Goal: Task Accomplishment & Management: Use online tool/utility

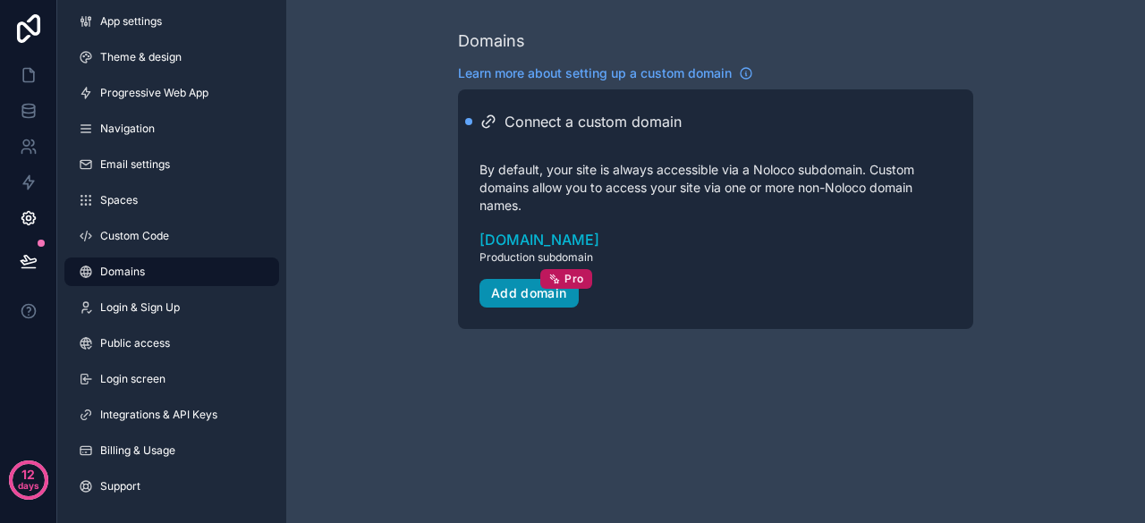
click at [497, 305] on button "Add domain Pro" at bounding box center [528, 293] width 99 height 29
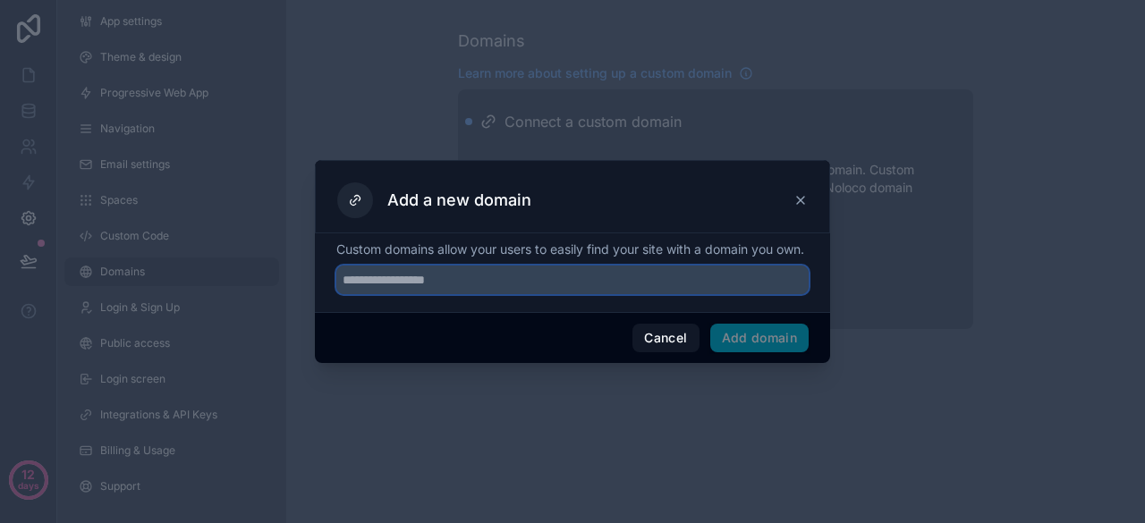
click at [495, 294] on input "text" at bounding box center [572, 280] width 472 height 29
type input "**********"
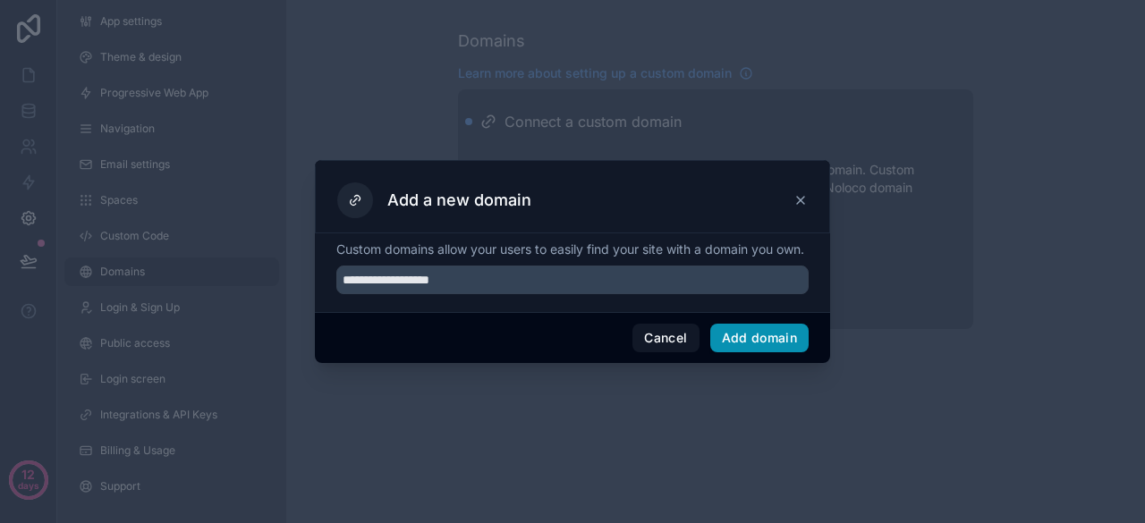
click at [762, 352] on button "Add domain" at bounding box center [759, 338] width 99 height 29
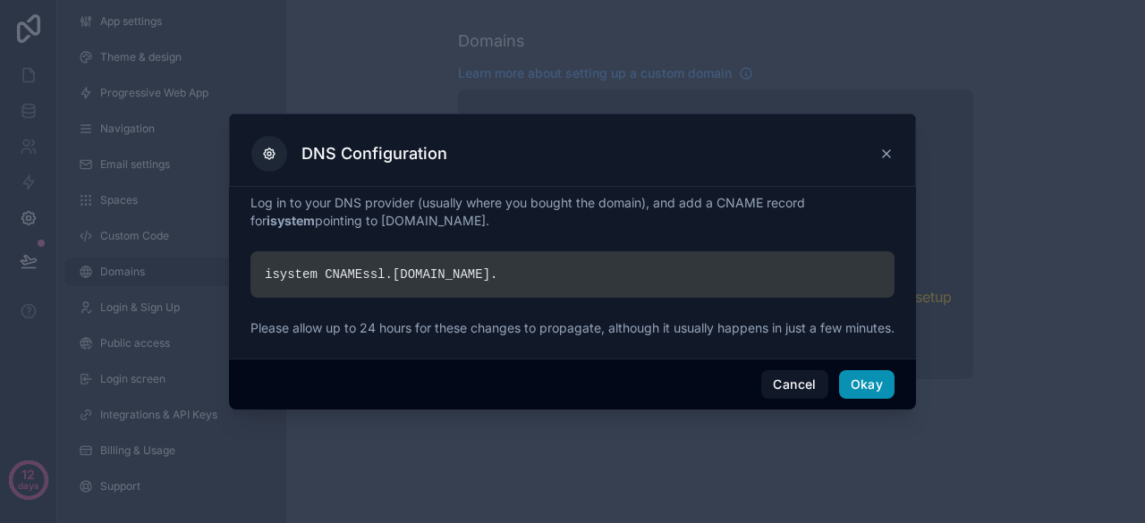
click at [870, 399] on button "Okay" at bounding box center [866, 384] width 55 height 29
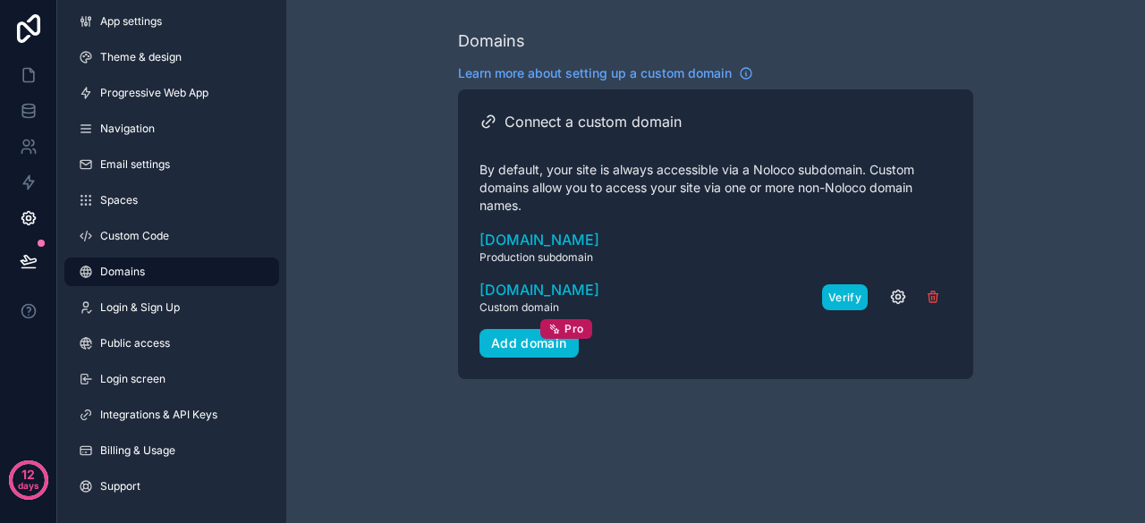
click at [832, 298] on button "Verify" at bounding box center [845, 297] width 46 height 26
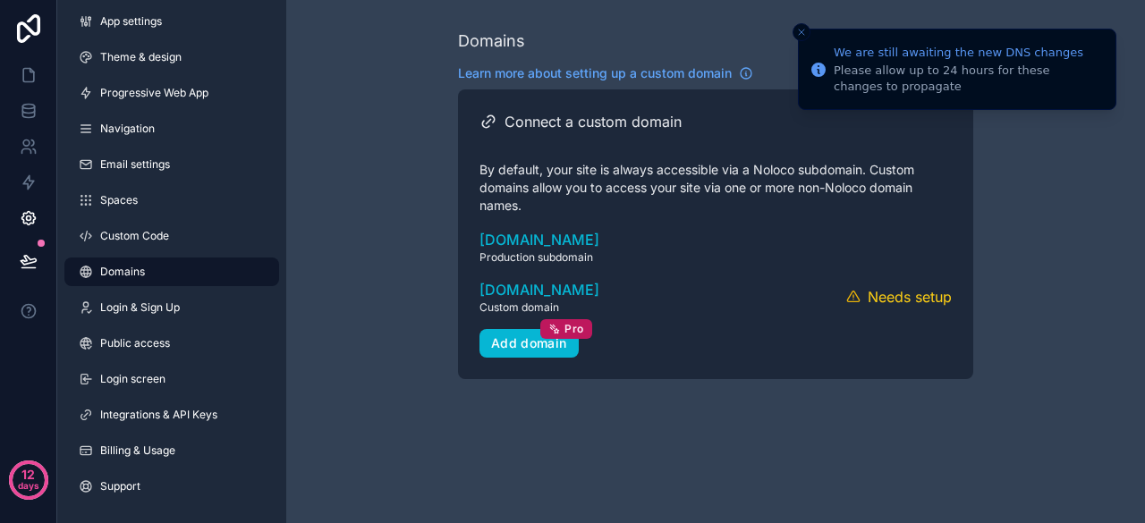
drag, startPoint x: 801, startPoint y: 32, endPoint x: 752, endPoint y: 49, distance: 52.0
click at [799, 35] on line "Close toast" at bounding box center [801, 32] width 5 height 5
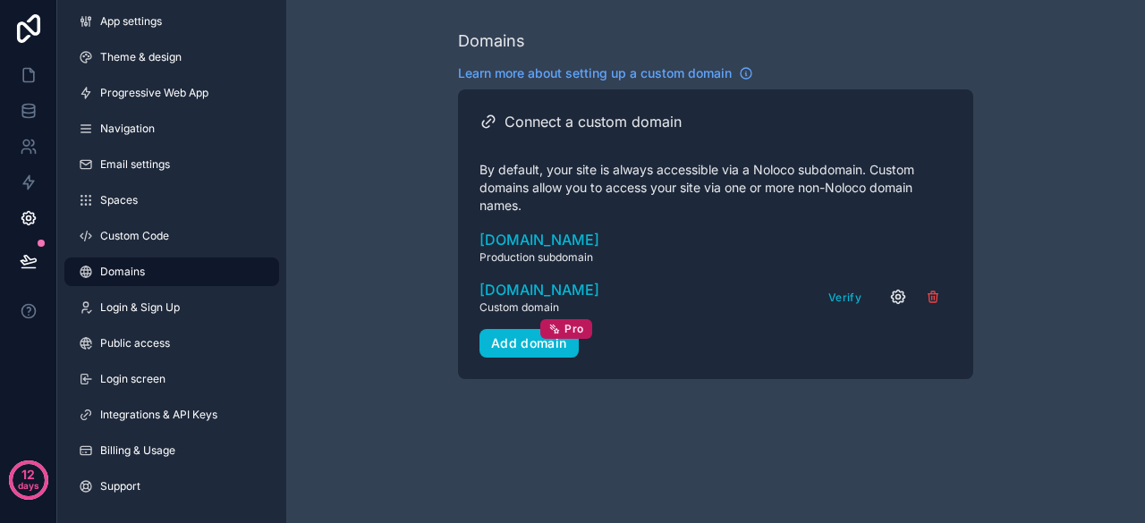
click at [898, 303] on icon "scrollable content" at bounding box center [898, 297] width 13 height 13
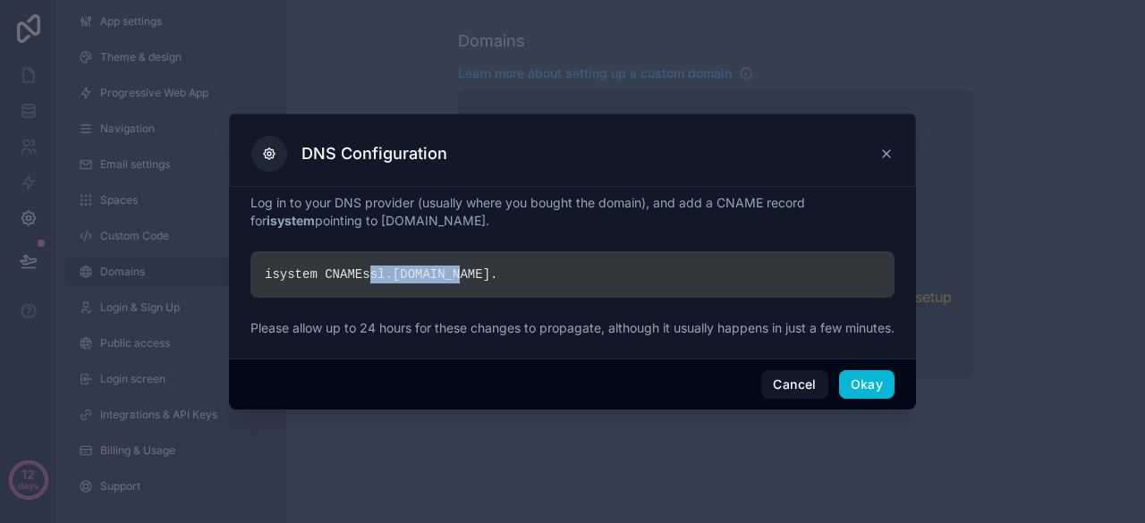
drag, startPoint x: 454, startPoint y: 266, endPoint x: 363, endPoint y: 266, distance: 90.3
click at [363, 266] on div "isystem CNAME ssl. [DOMAIN_NAME] ." at bounding box center [572, 274] width 644 height 47
copy div "ssl. [DOMAIN_NAME]"
click at [803, 393] on button "Cancel" at bounding box center [794, 384] width 66 height 29
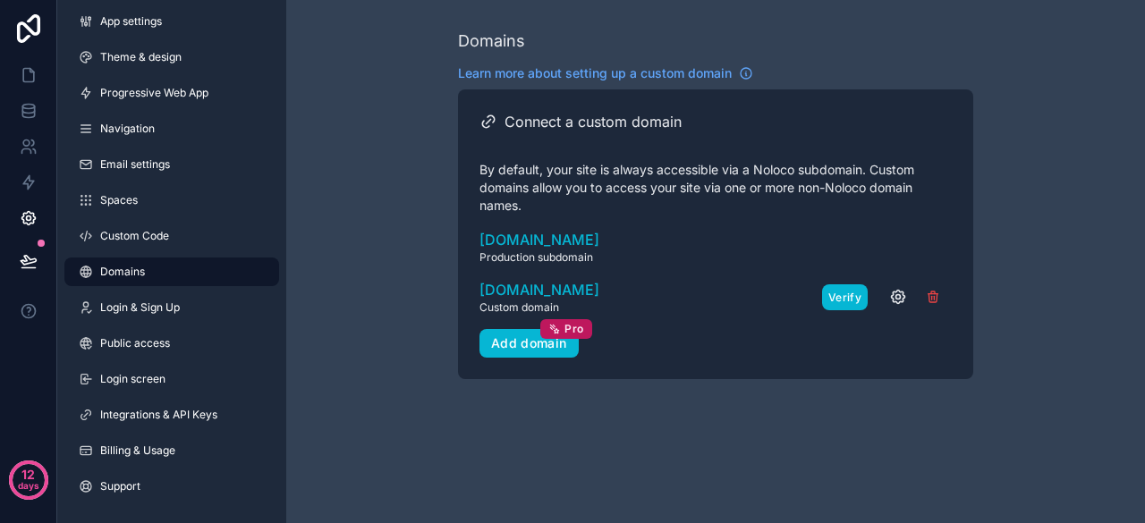
click at [841, 300] on button "Verify" at bounding box center [845, 297] width 46 height 26
click at [835, 296] on button "Verify" at bounding box center [845, 297] width 46 height 26
click at [841, 301] on button "Verify" at bounding box center [845, 297] width 46 height 26
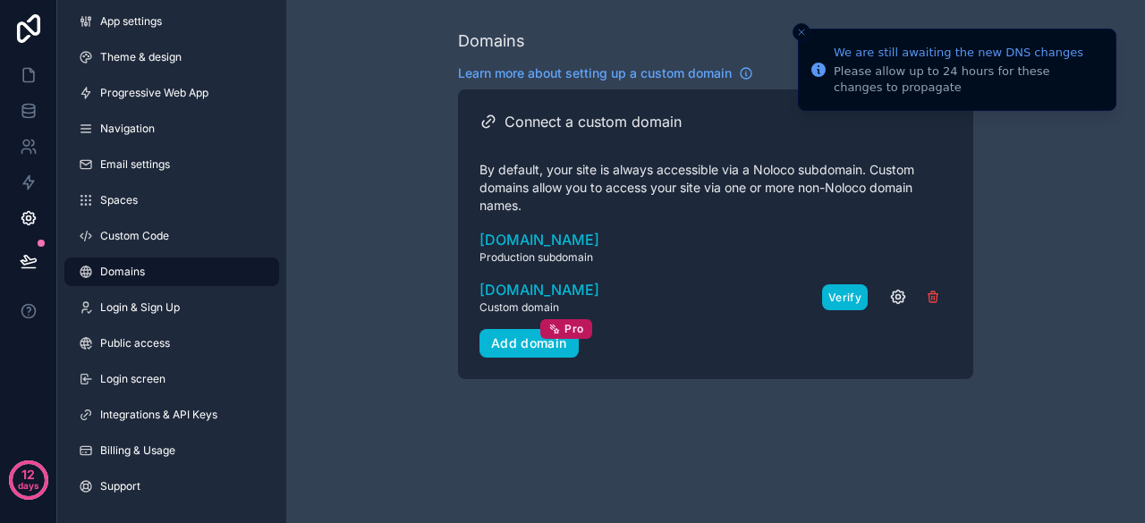
click at [840, 304] on button "Verify" at bounding box center [845, 297] width 46 height 26
click at [843, 296] on button "Verify" at bounding box center [845, 297] width 46 height 26
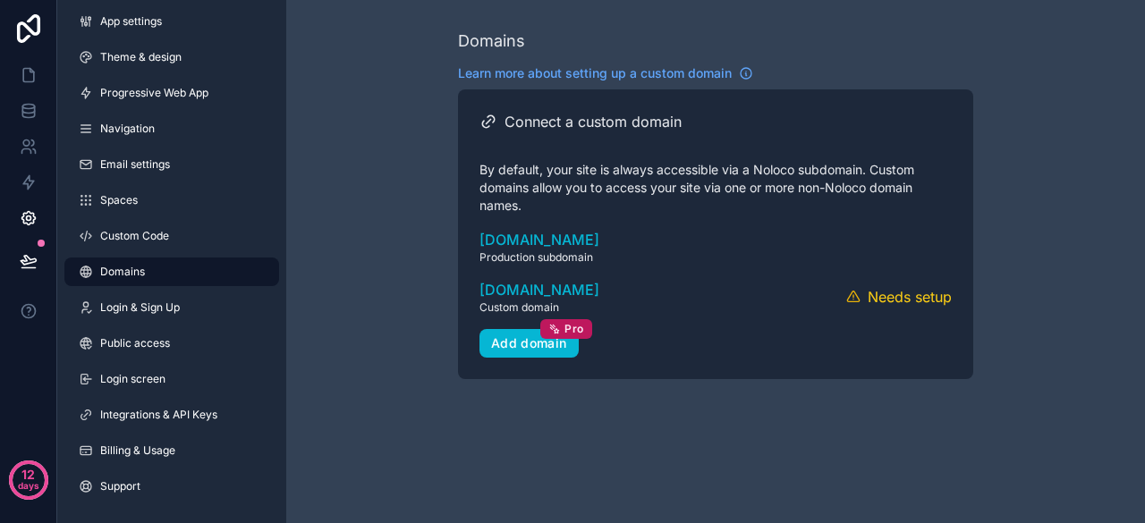
click at [672, 450] on div "Domains Learn more about setting up a custom domain Connect a custom domain By …" at bounding box center [715, 261] width 859 height 523
click at [150, 240] on span "Custom Code" at bounding box center [134, 236] width 69 height 14
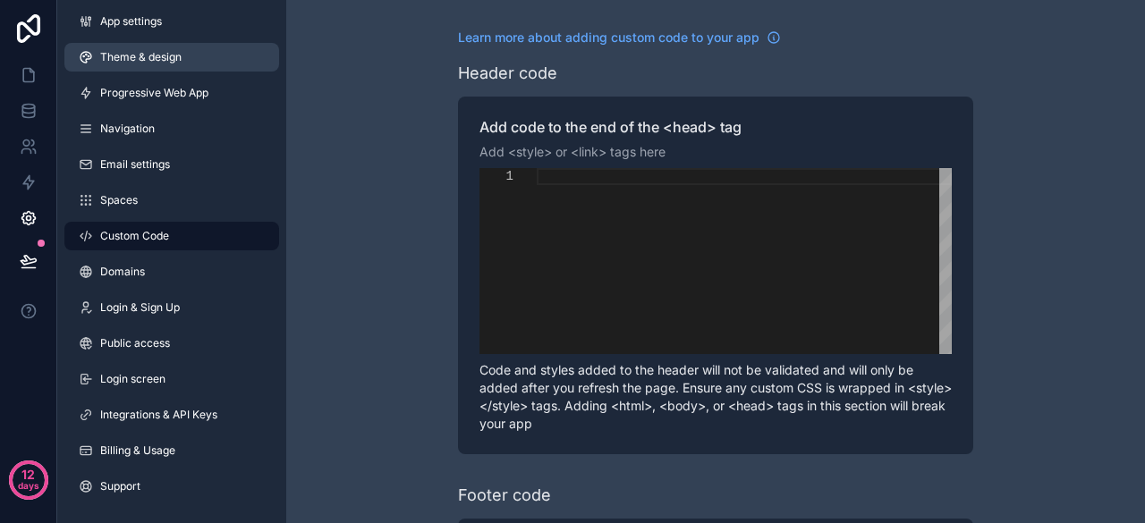
click at [152, 60] on span "Theme & design" at bounding box center [140, 57] width 81 height 14
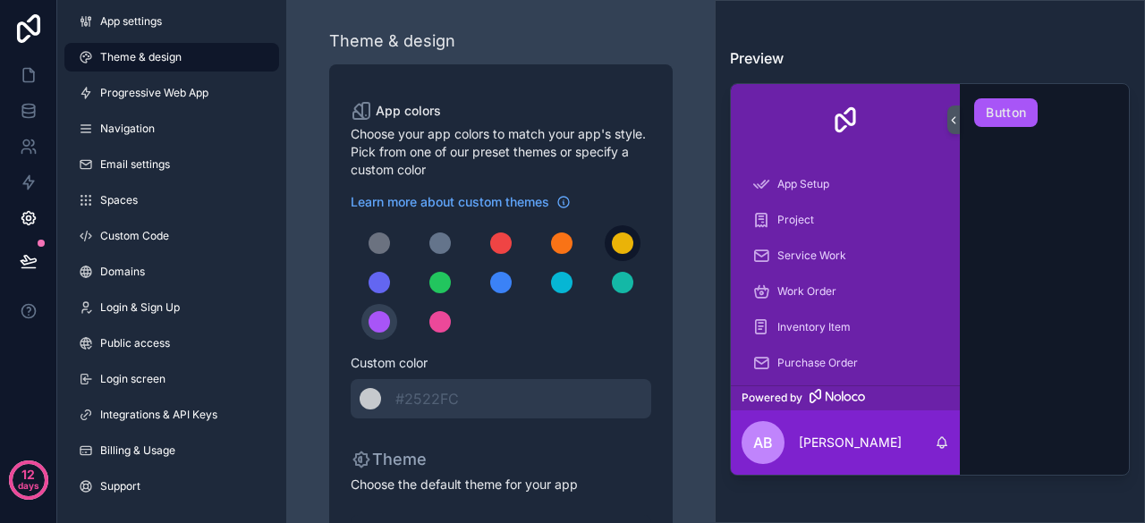
click at [624, 246] on div "scrollable content" at bounding box center [622, 243] width 21 height 21
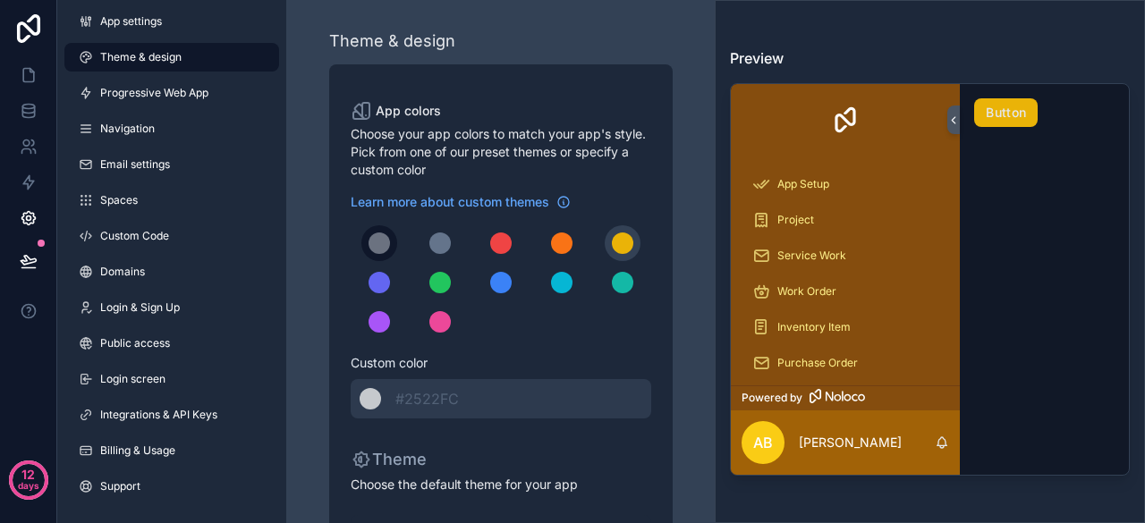
click at [379, 244] on div "scrollable content" at bounding box center [379, 243] width 21 height 21
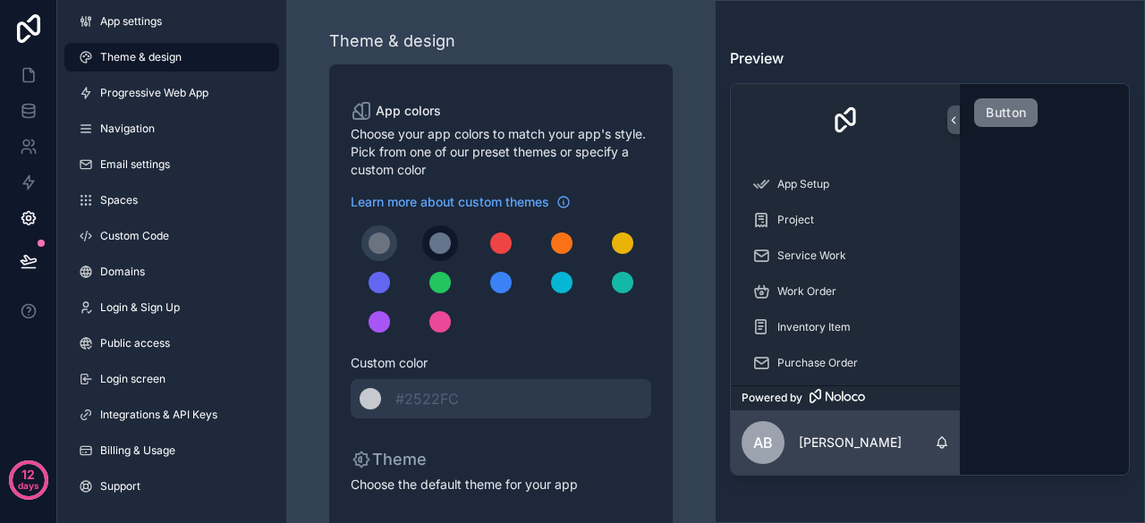
click at [430, 249] on div "scrollable content" at bounding box center [439, 243] width 21 height 21
click at [446, 242] on div "scrollable content" at bounding box center [439, 243] width 21 height 21
click at [385, 242] on div "scrollable content" at bounding box center [379, 243] width 21 height 21
click at [377, 312] on div "scrollable content" at bounding box center [379, 321] width 21 height 21
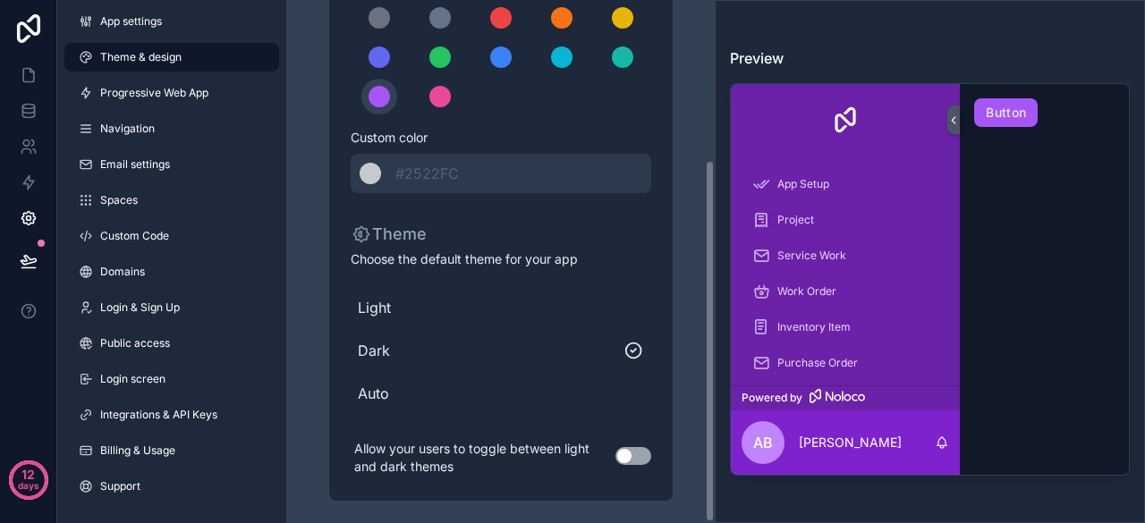
scroll to position [231, 0]
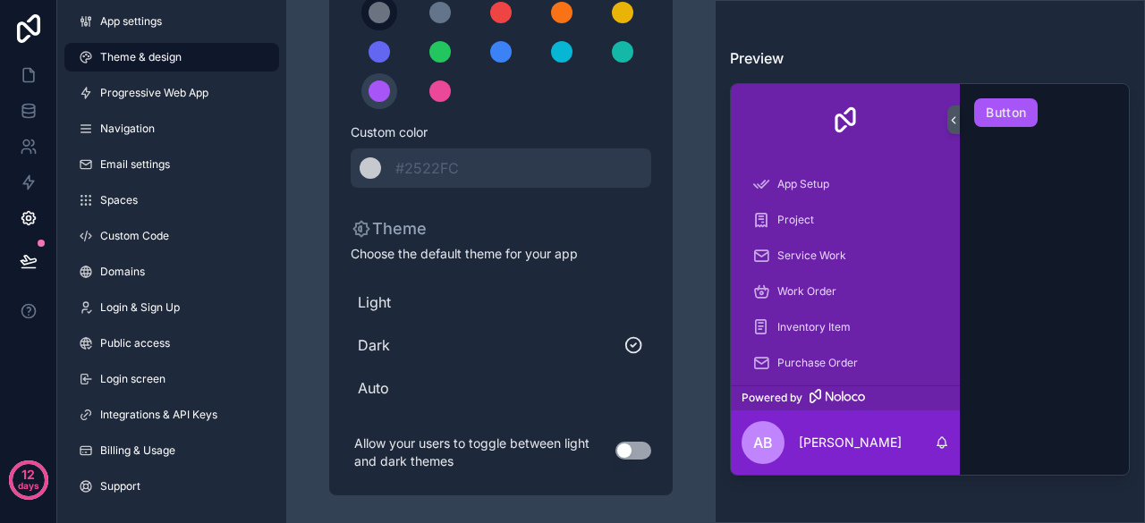
click at [378, 17] on div "scrollable content" at bounding box center [379, 12] width 21 height 21
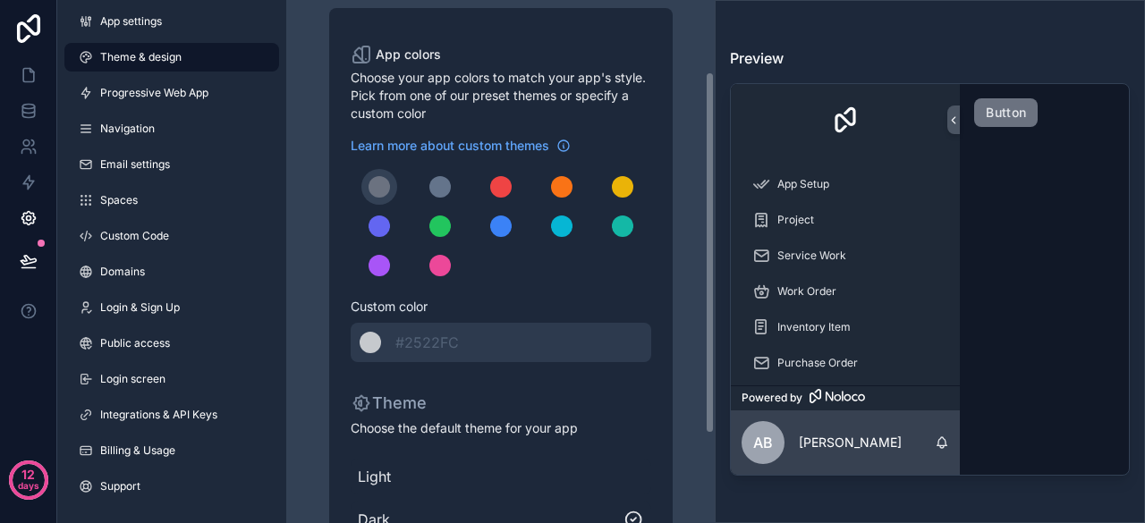
scroll to position [52, 0]
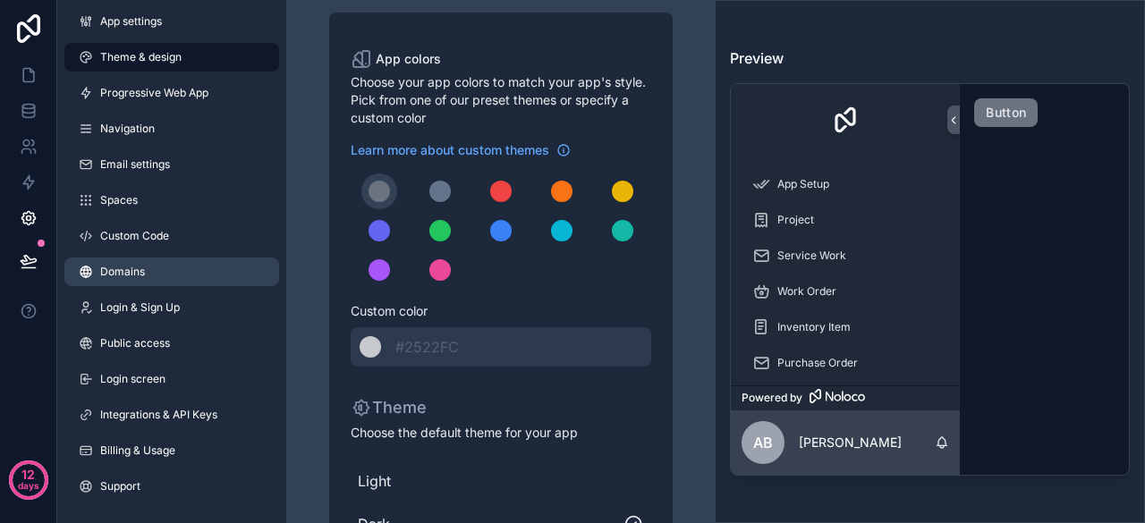
click at [140, 276] on span "Domains" at bounding box center [122, 272] width 45 height 14
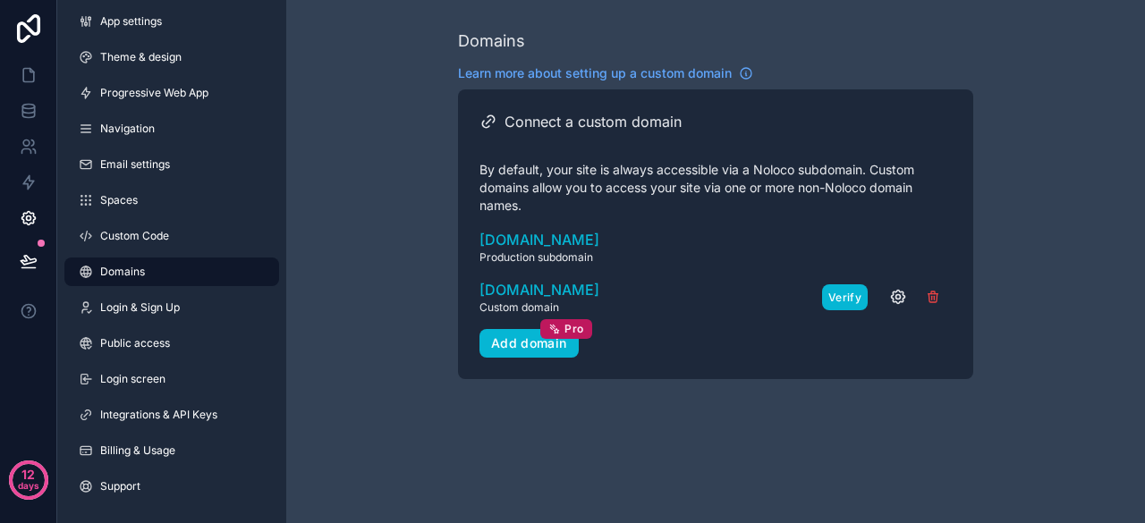
click at [838, 300] on button "Verify" at bounding box center [845, 297] width 46 height 26
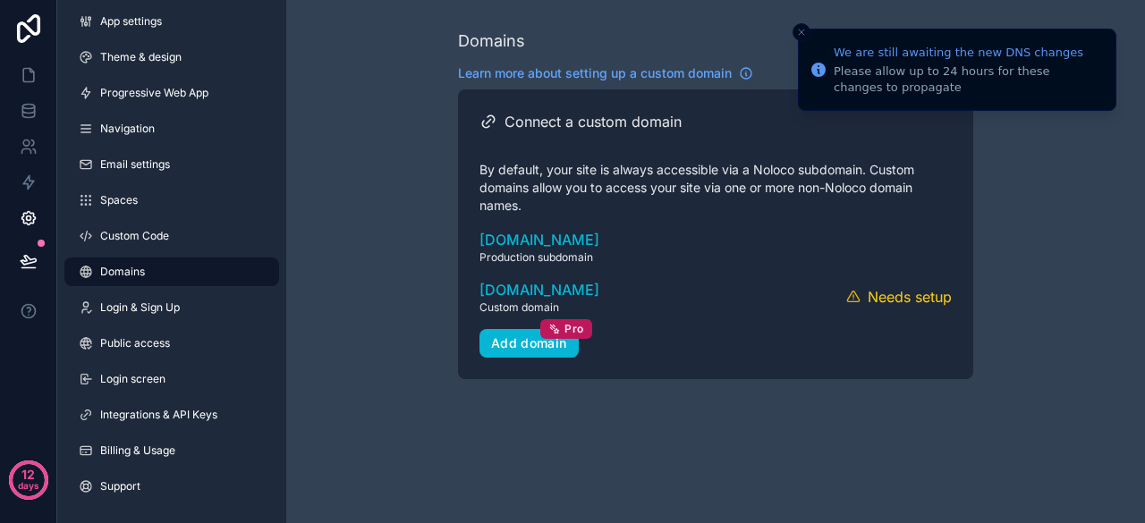
click at [362, 319] on div "Domains Learn more about setting up a custom domain Connect a custom domain By …" at bounding box center [715, 204] width 859 height 408
click at [1032, 230] on div "Domains Learn more about setting up a custom domain Connect a custom domain By …" at bounding box center [715, 204] width 859 height 408
click at [805, 30] on icon "Close toast" at bounding box center [801, 32] width 11 height 11
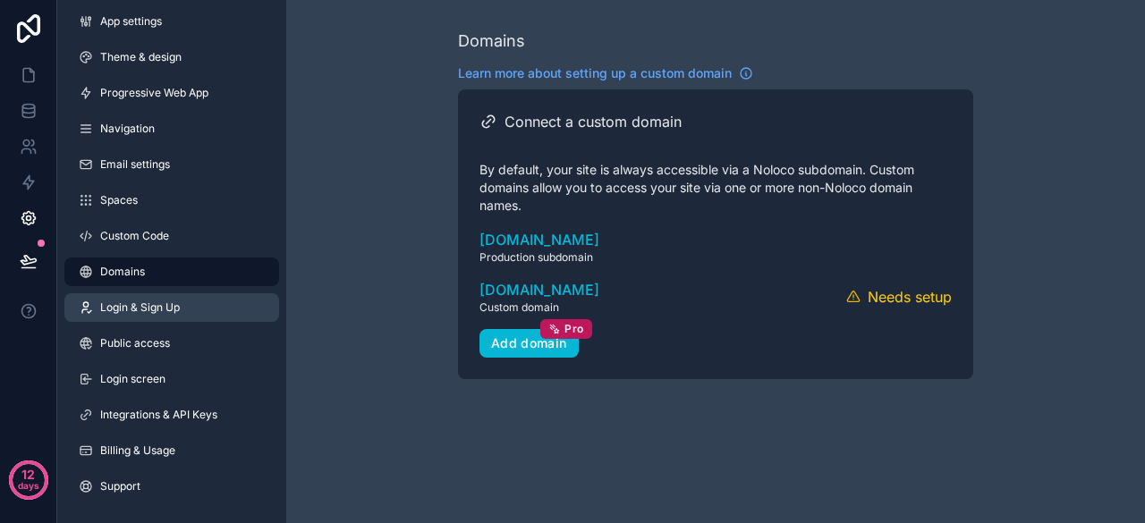
click at [153, 311] on span "Login & Sign Up" at bounding box center [140, 308] width 80 height 14
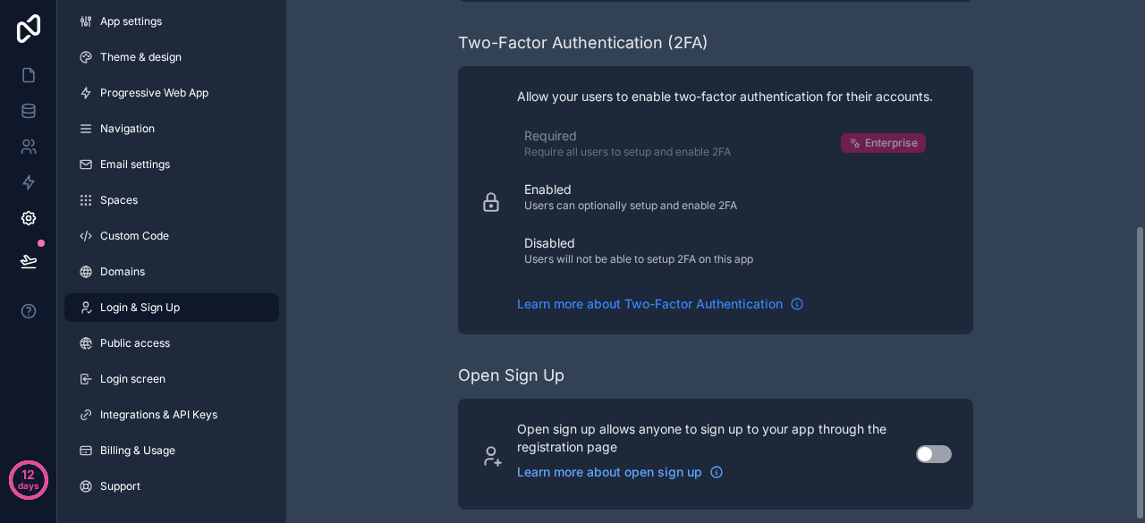
scroll to position [403, 0]
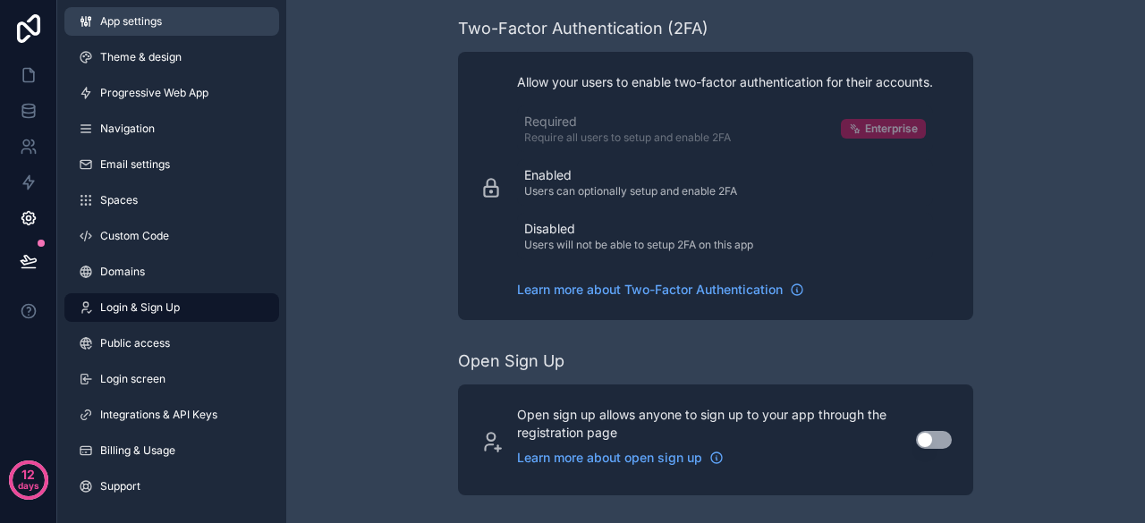
click at [138, 24] on span "App settings" at bounding box center [131, 21] width 62 height 14
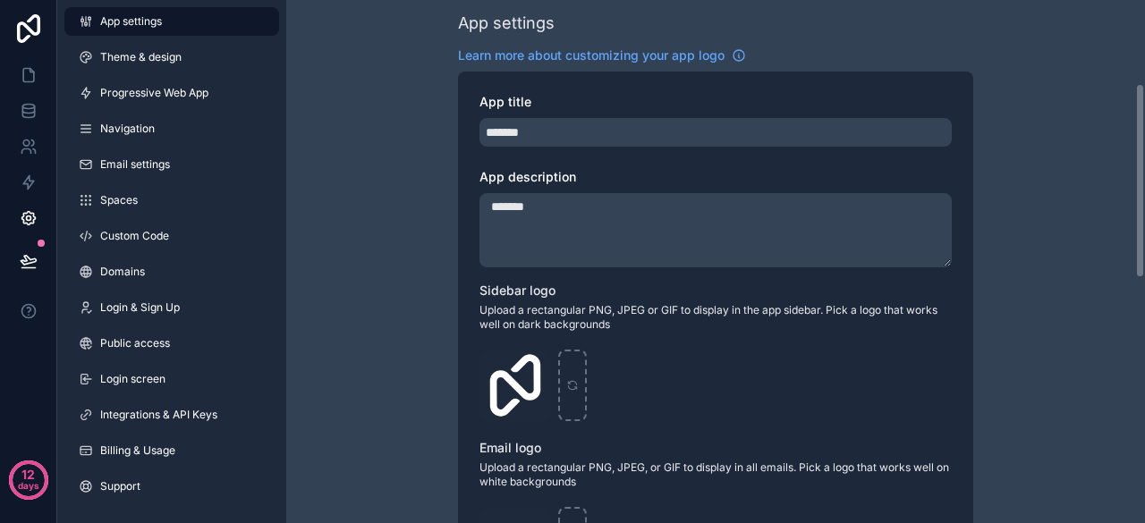
scroll to position [224, 0]
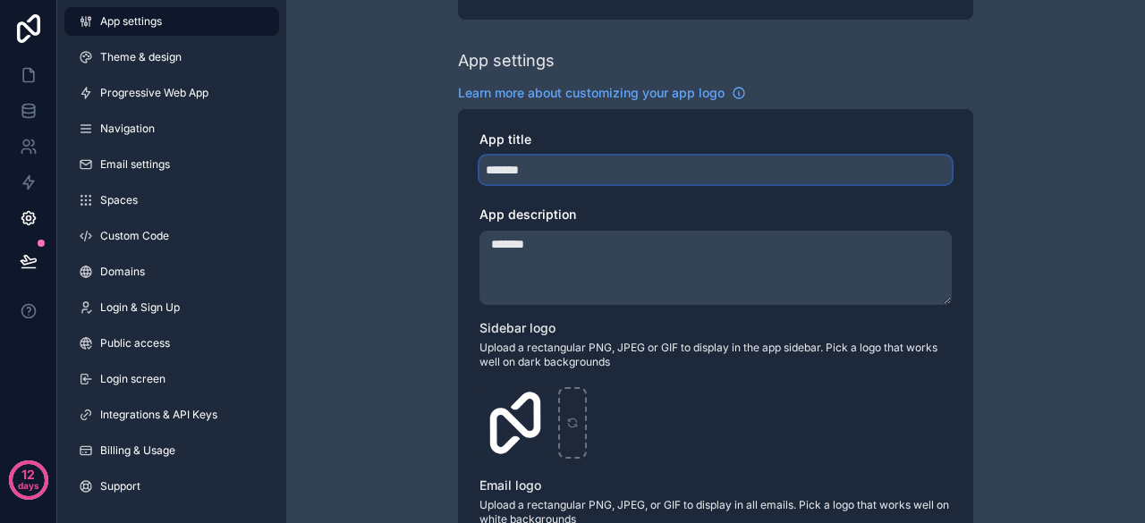
click at [496, 171] on input "*******" at bounding box center [715, 170] width 472 height 29
click at [549, 171] on input "*******" at bounding box center [715, 170] width 472 height 29
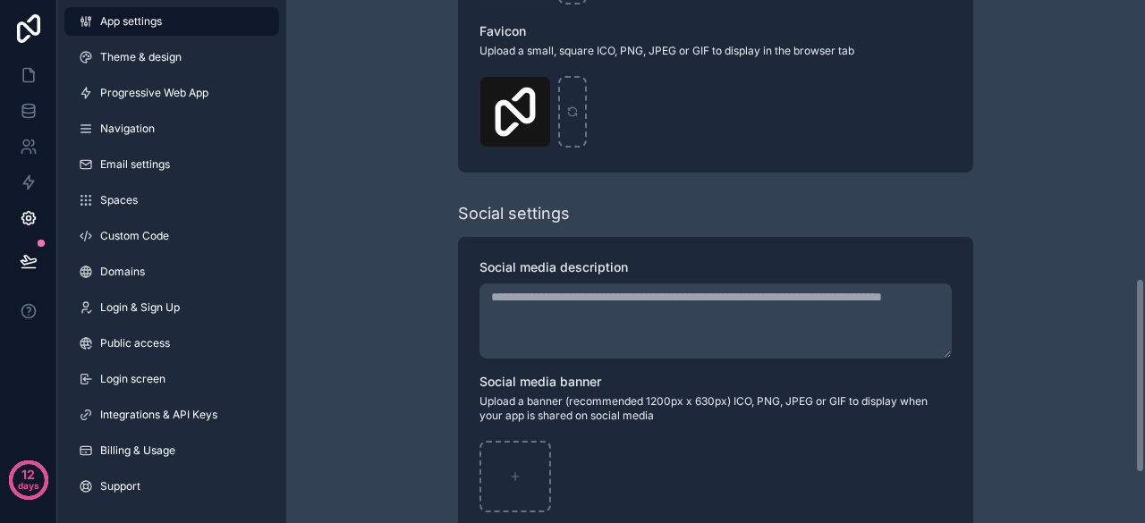
scroll to position [877, 0]
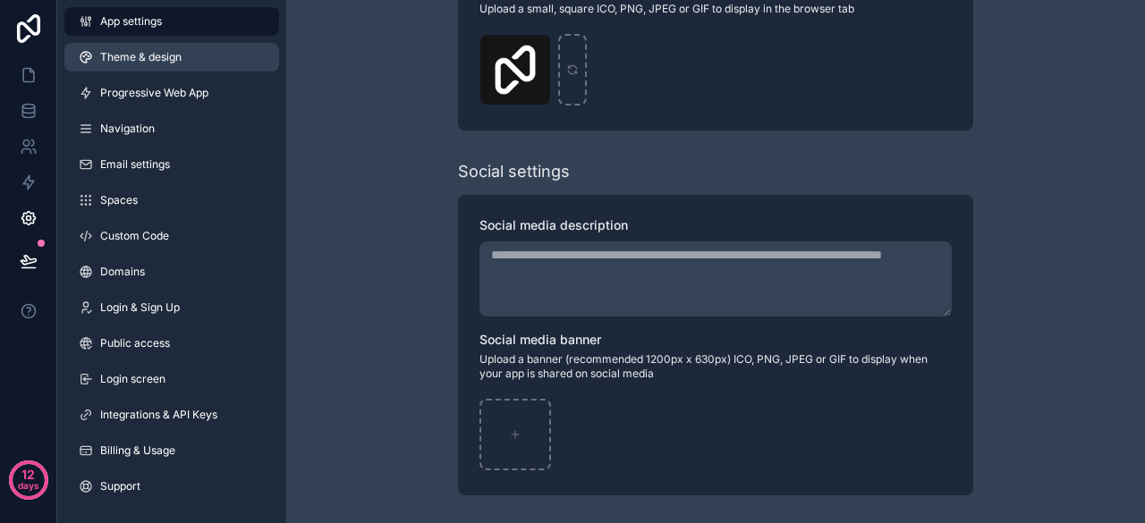
type input "**********"
drag, startPoint x: 174, startPoint y: 56, endPoint x: 186, endPoint y: 59, distance: 12.8
click at [174, 56] on span "Theme & design" at bounding box center [140, 57] width 81 height 14
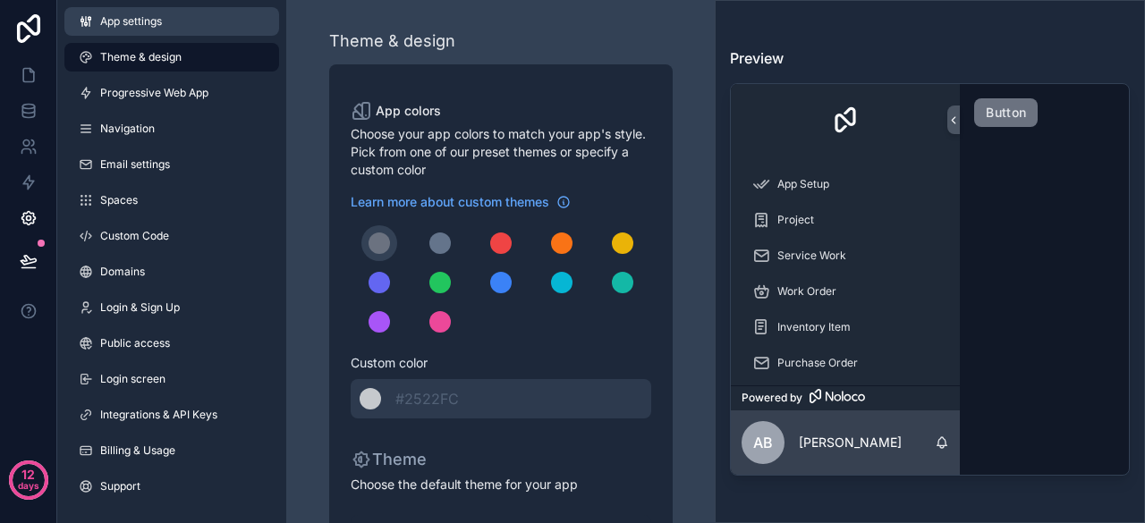
click at [151, 24] on span "App settings" at bounding box center [131, 21] width 62 height 14
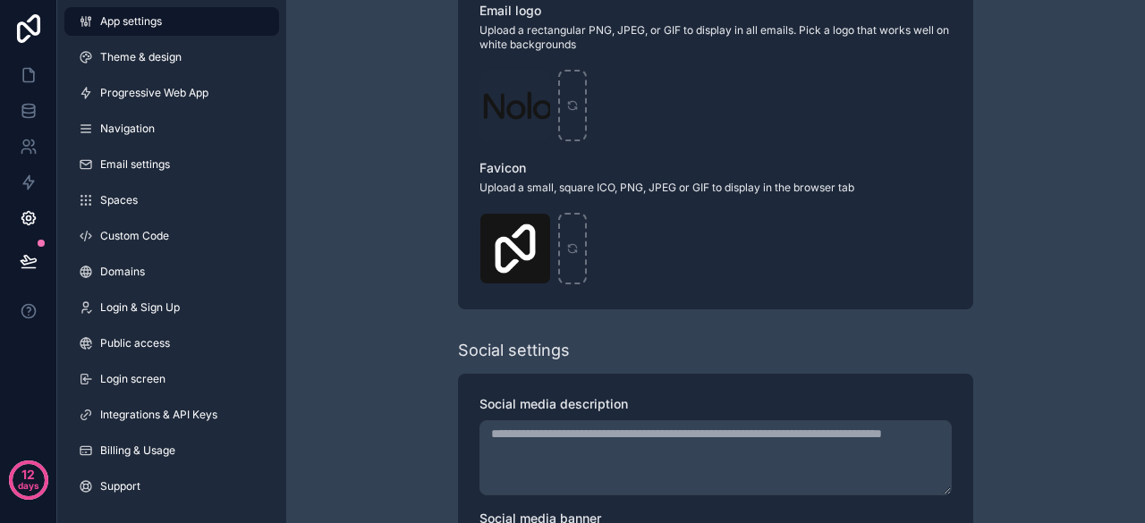
scroll to position [520, 0]
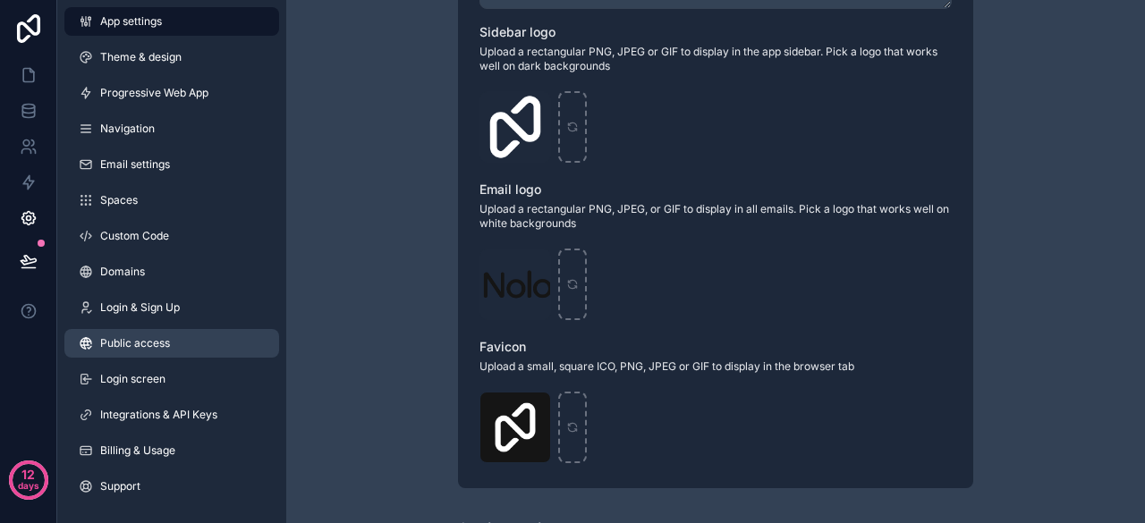
click at [182, 343] on link "Public access" at bounding box center [171, 343] width 215 height 29
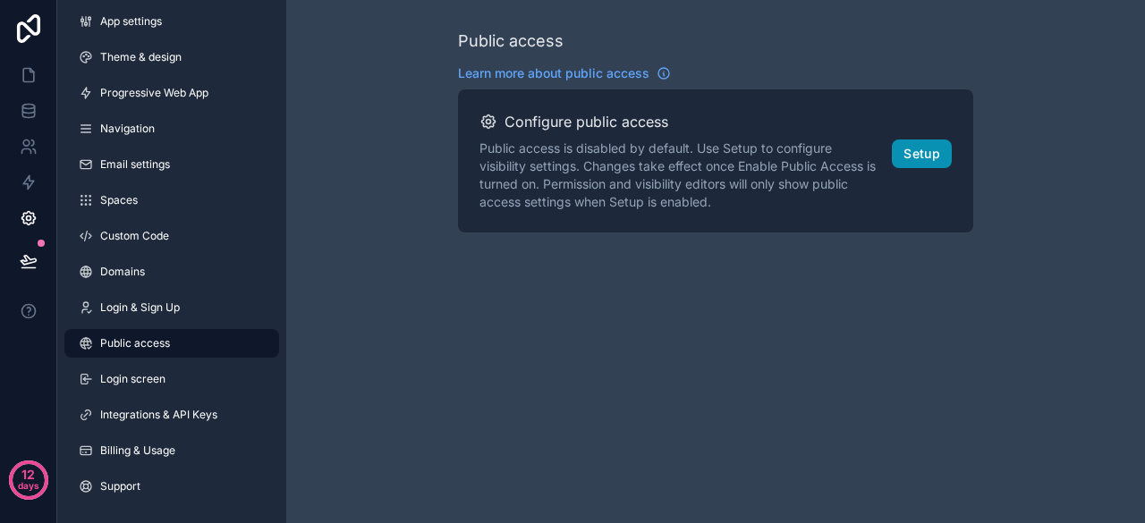
click at [919, 157] on button "Setup" at bounding box center [922, 154] width 60 height 29
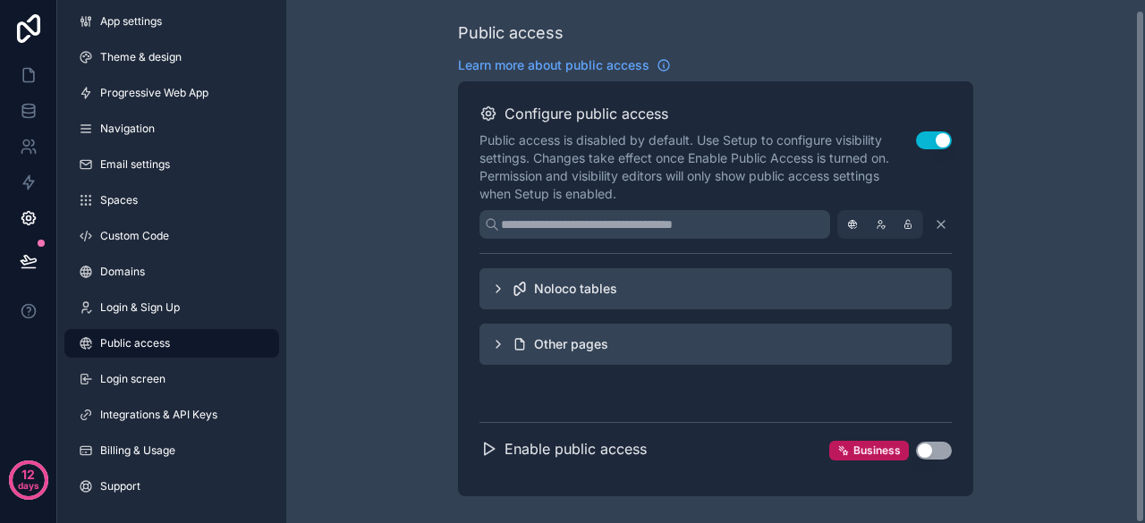
scroll to position [10, 0]
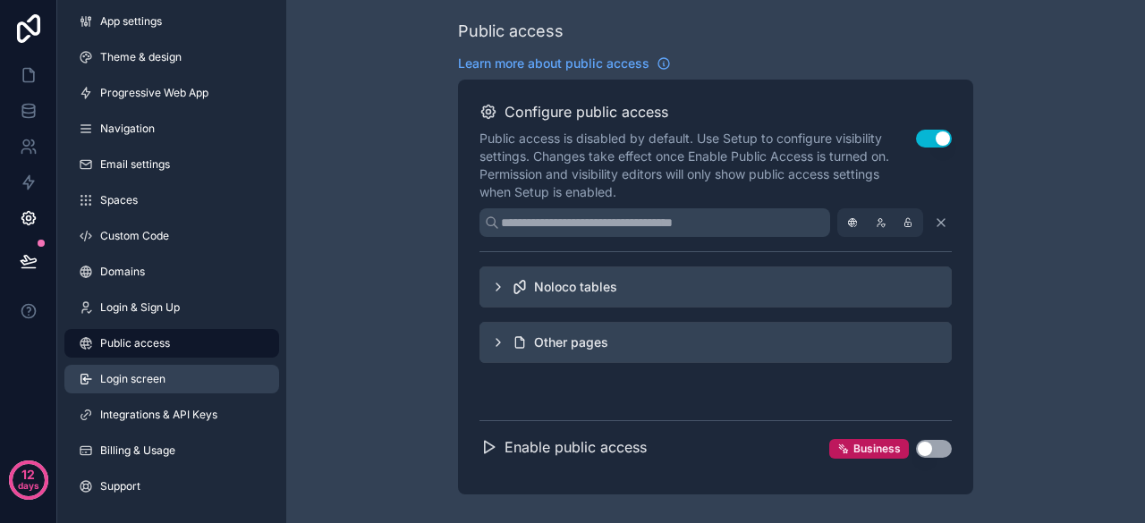
click at [154, 382] on span "Login screen" at bounding box center [132, 379] width 65 height 14
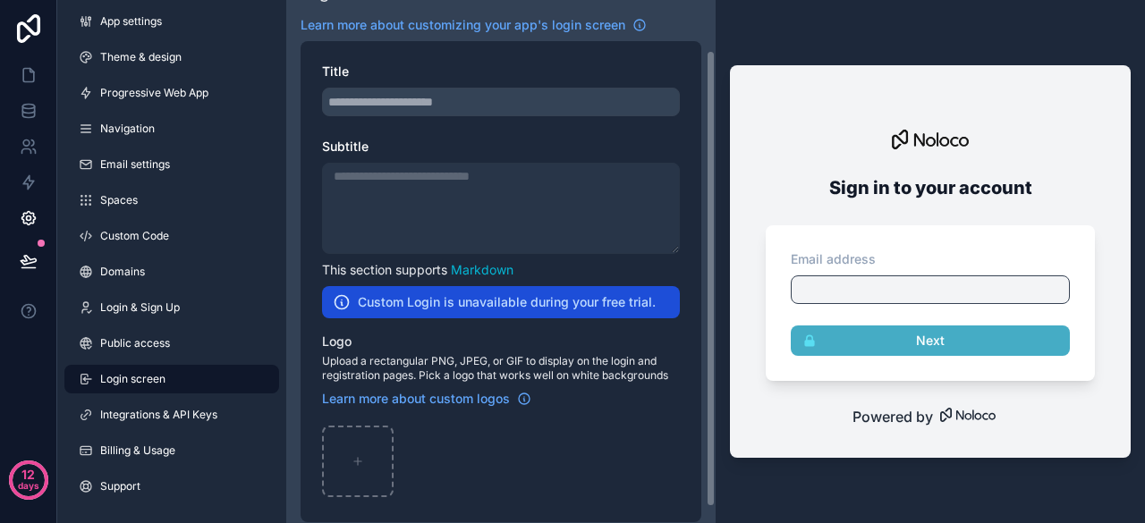
scroll to position [74, 0]
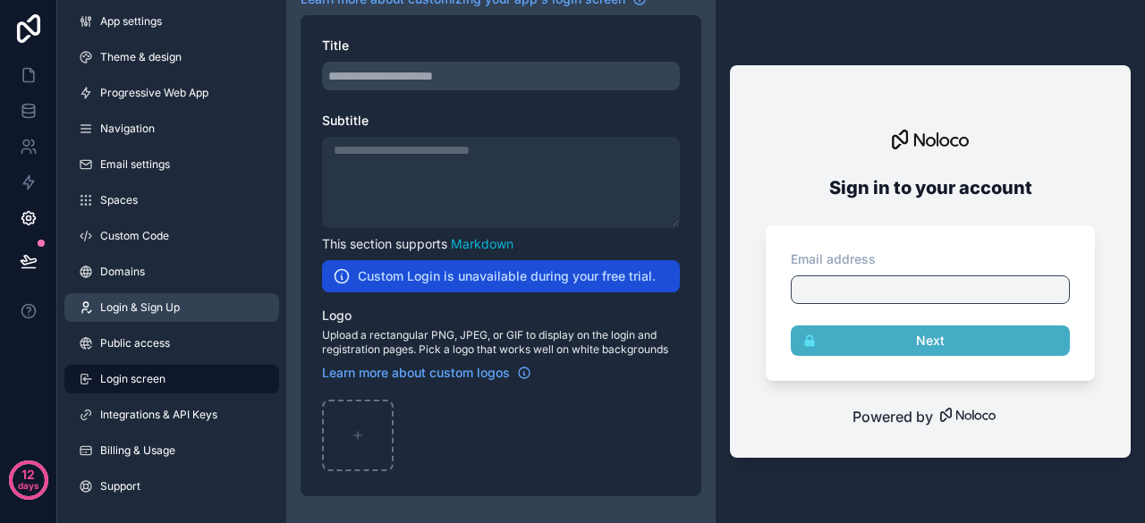
click at [183, 307] on link "Login & Sign Up" at bounding box center [171, 307] width 215 height 29
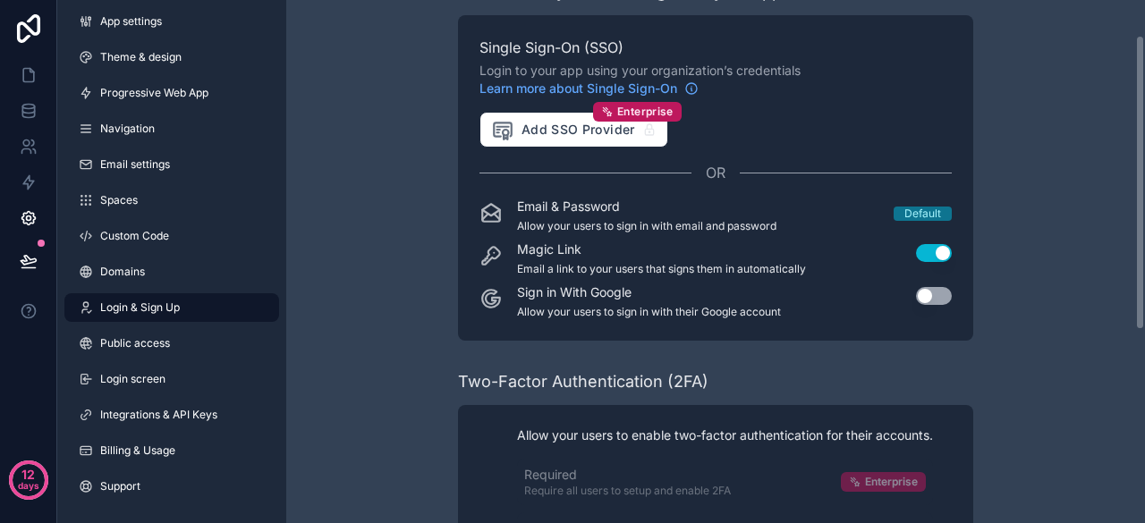
scroll to position [179, 0]
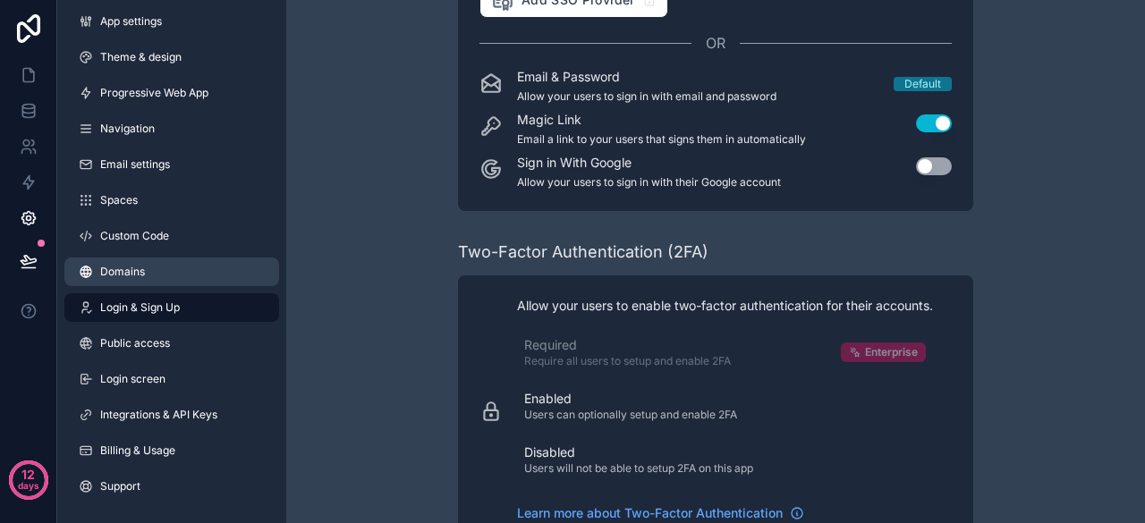
click at [154, 276] on link "Domains" at bounding box center [171, 272] width 215 height 29
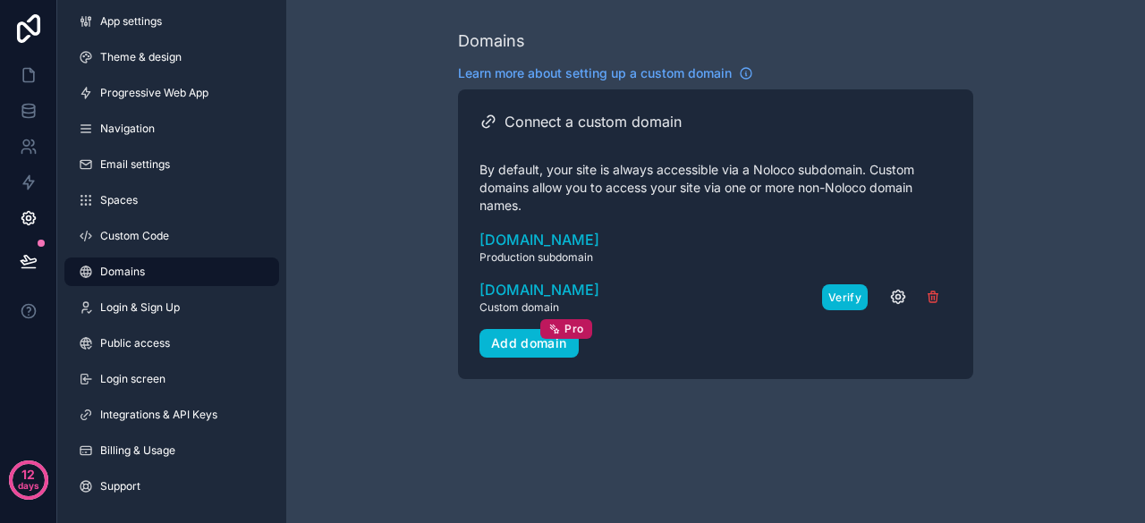
click at [835, 296] on button "Verify" at bounding box center [845, 297] width 46 height 26
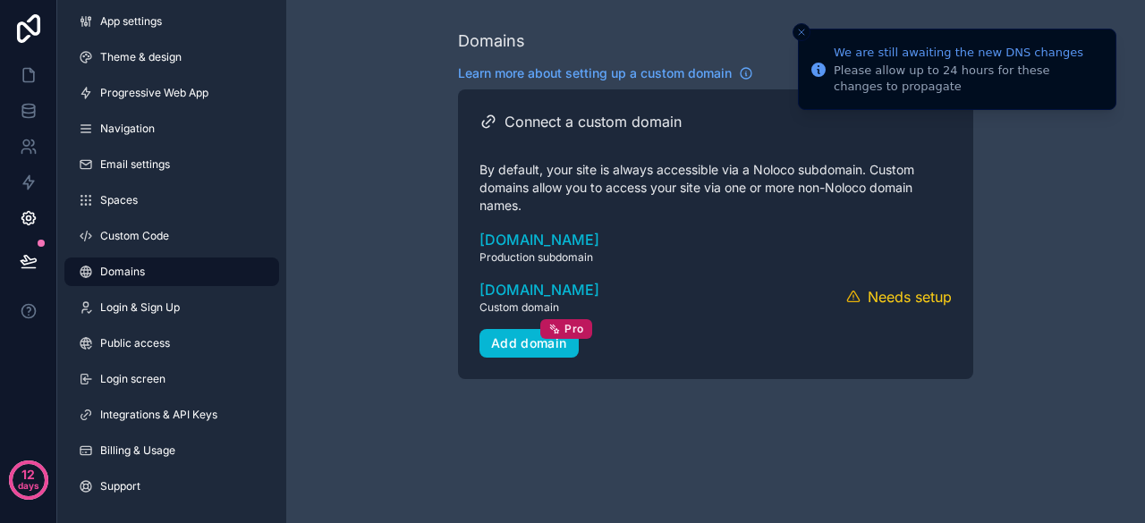
click at [803, 31] on icon "Close toast" at bounding box center [801, 32] width 11 height 11
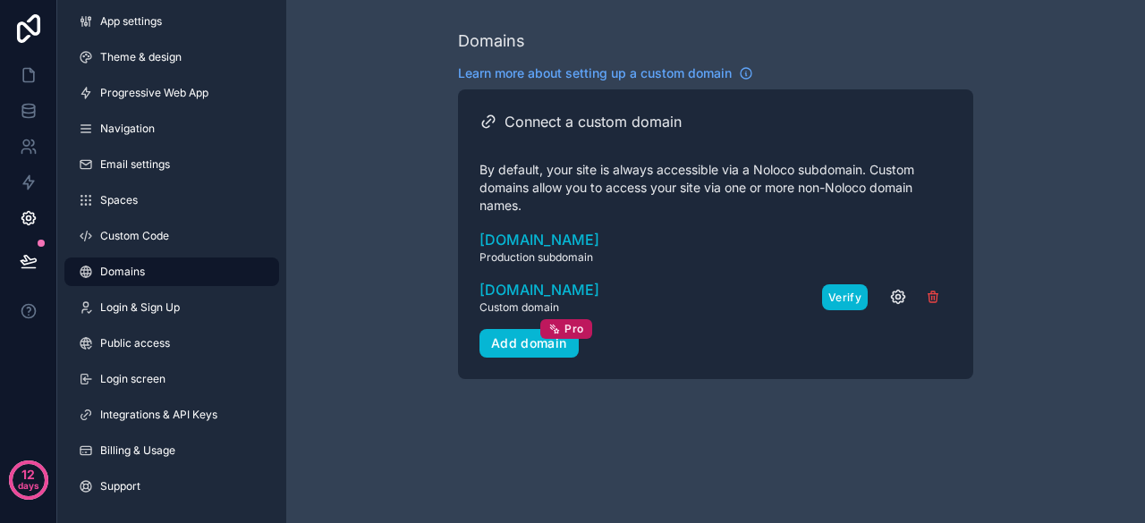
click at [844, 292] on button "Verify" at bounding box center [845, 297] width 46 height 26
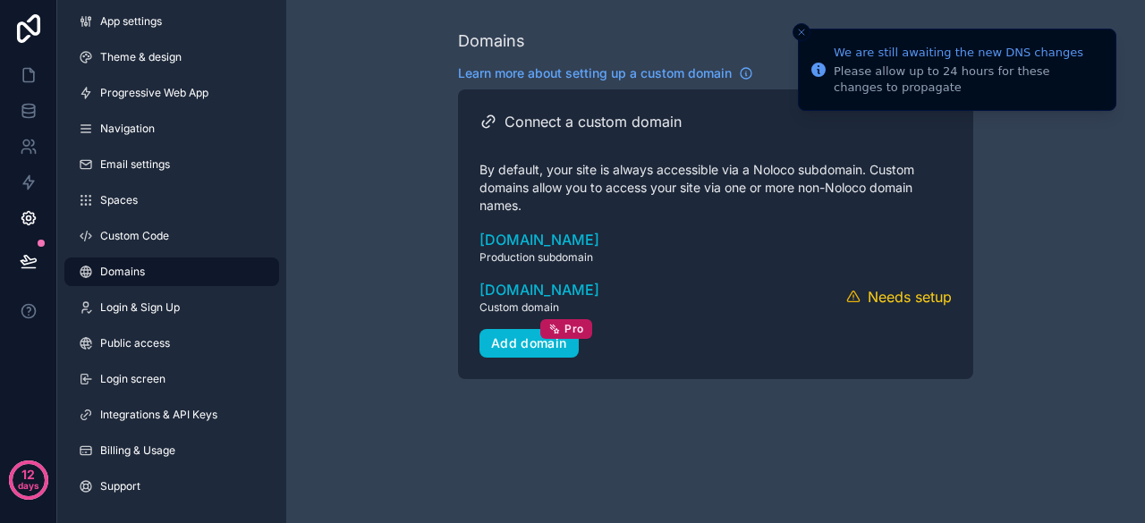
click at [383, 387] on div "Domains Learn more about setting up a custom domain Connect a custom domain By …" at bounding box center [715, 204] width 859 height 408
click at [141, 54] on span "Theme & design" at bounding box center [140, 57] width 81 height 14
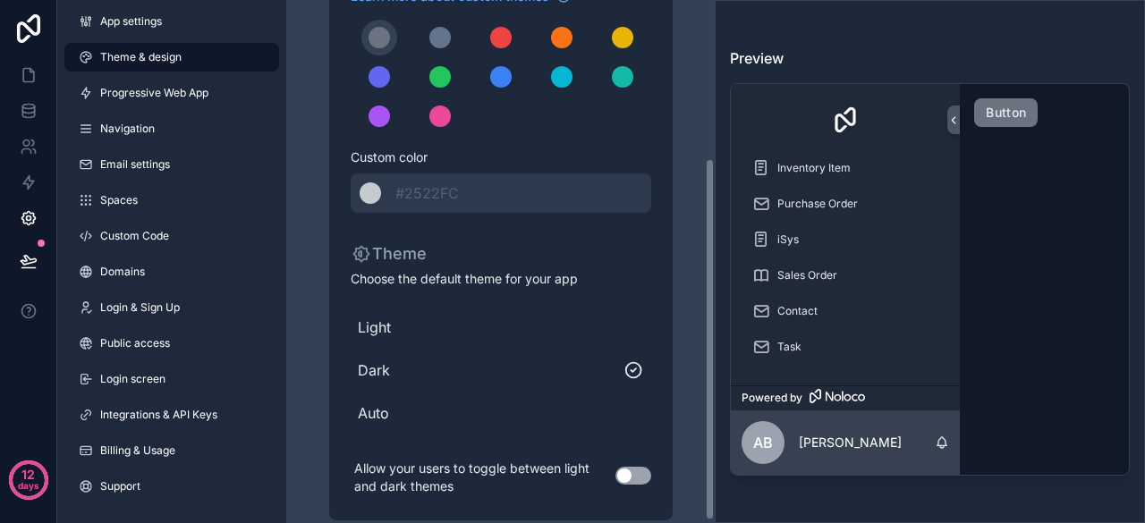
scroll to position [231, 0]
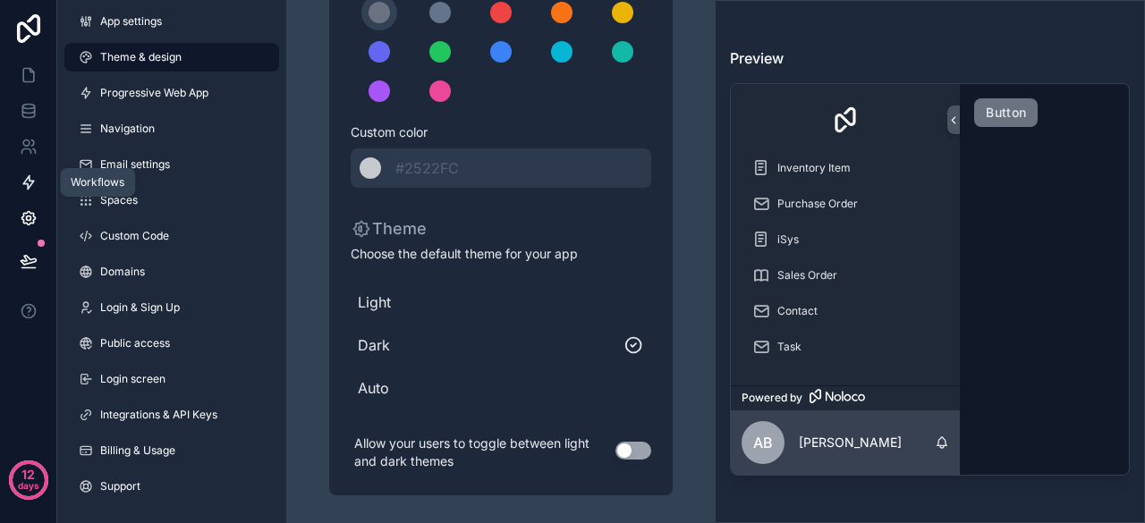
click at [33, 180] on icon at bounding box center [29, 183] width 18 height 18
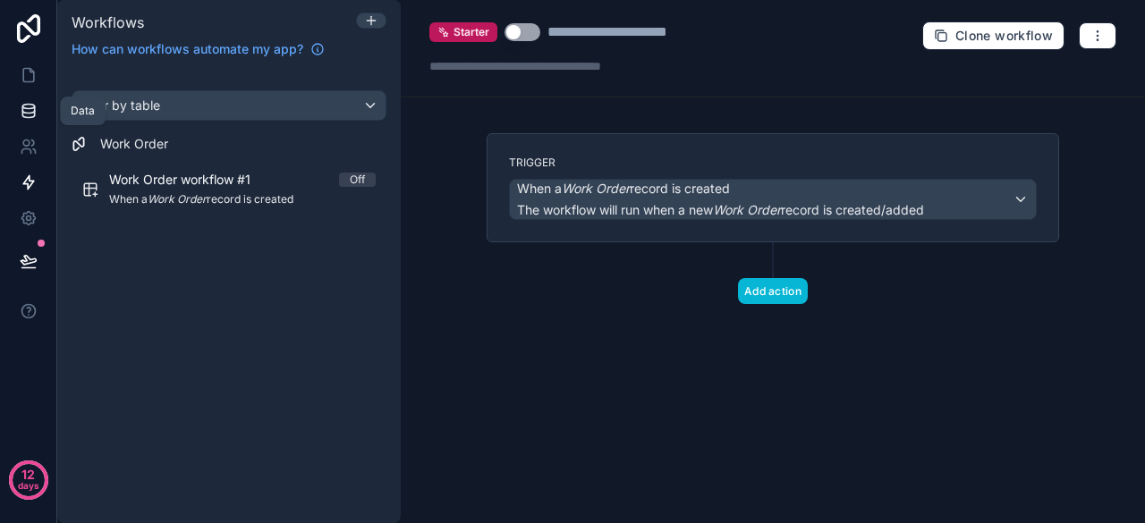
click at [30, 103] on icon at bounding box center [29, 111] width 18 height 18
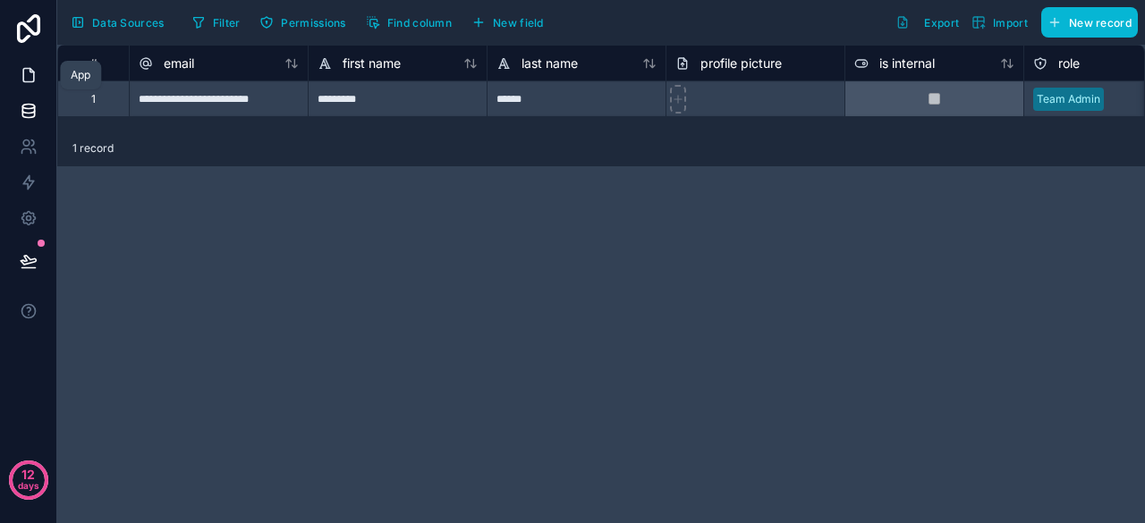
click at [33, 78] on icon at bounding box center [28, 75] width 11 height 13
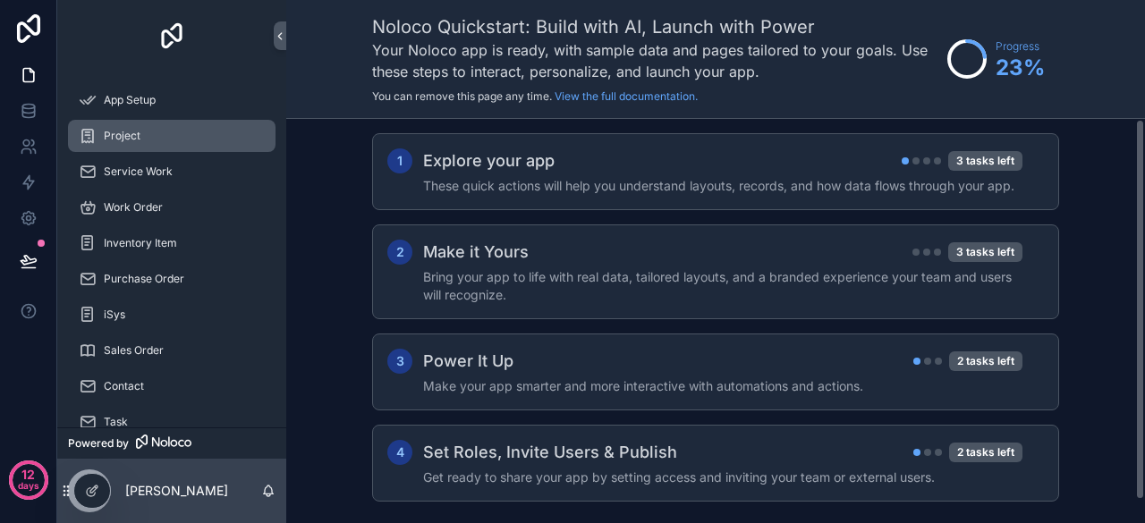
click at [106, 132] on span "Project" at bounding box center [122, 136] width 37 height 14
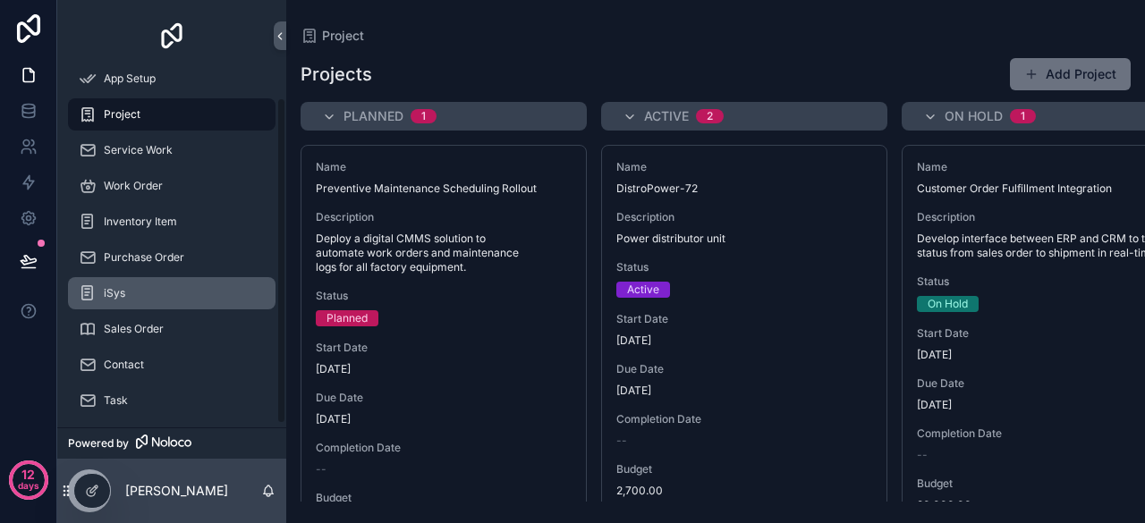
scroll to position [33, 0]
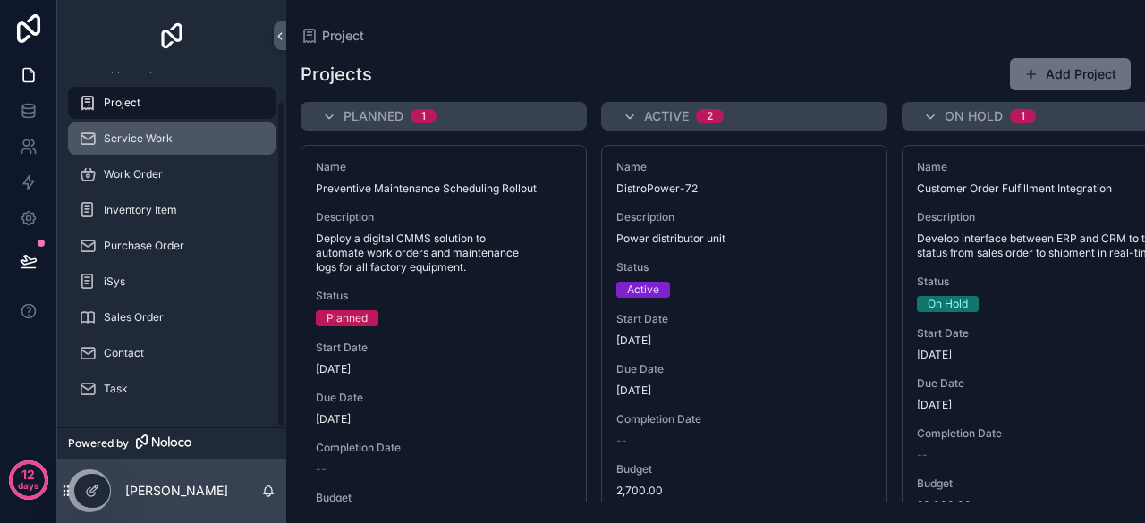
click at [166, 139] on span "Service Work" at bounding box center [138, 138] width 69 height 14
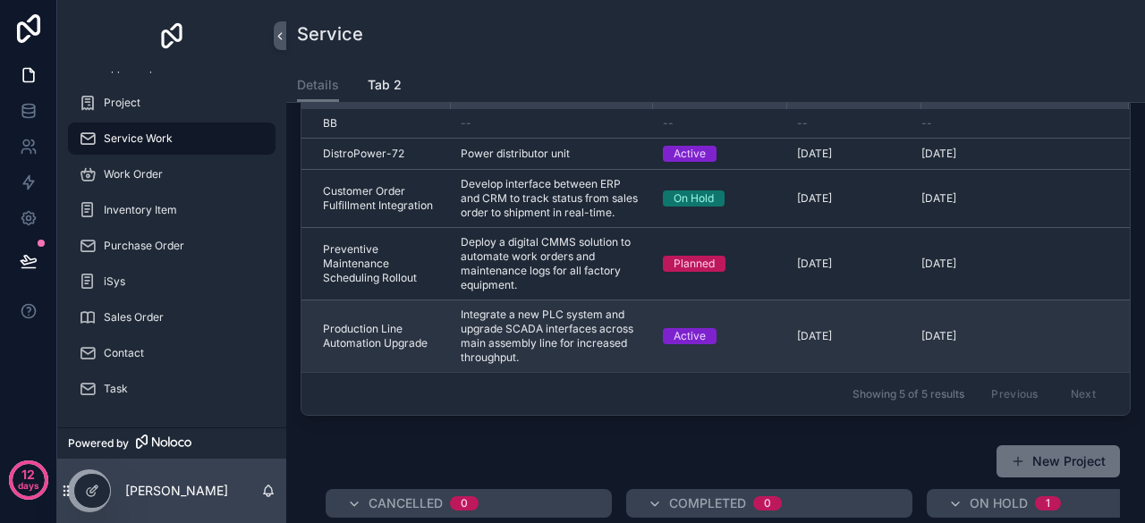
scroll to position [537, 0]
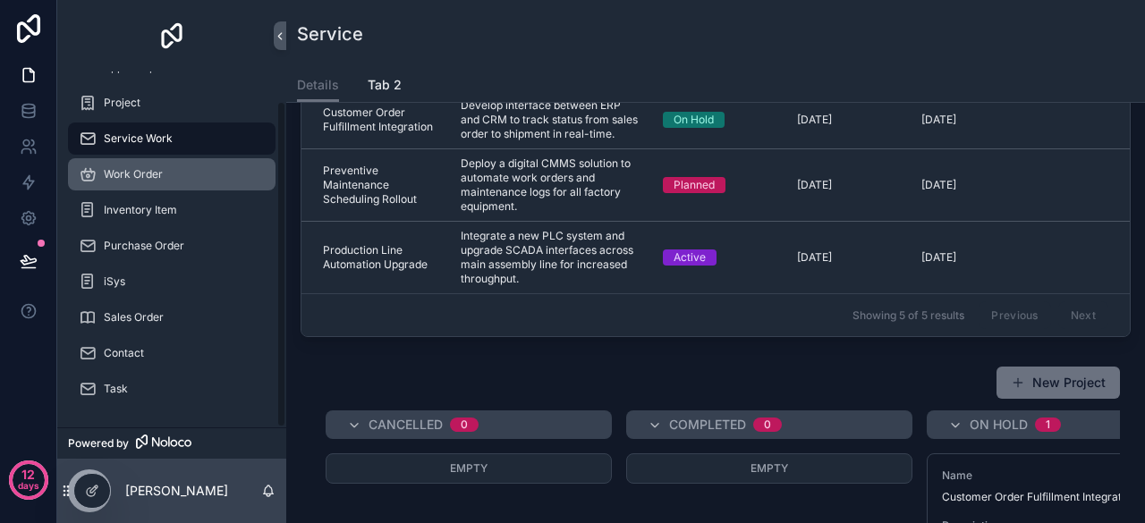
click at [150, 168] on span "Work Order" at bounding box center [133, 174] width 59 height 14
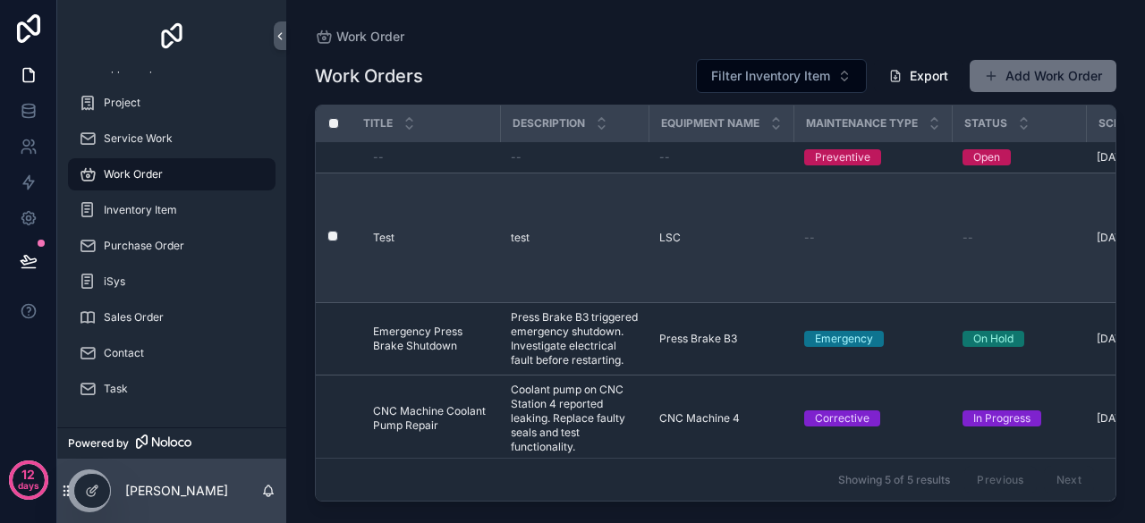
scroll to position [81, 0]
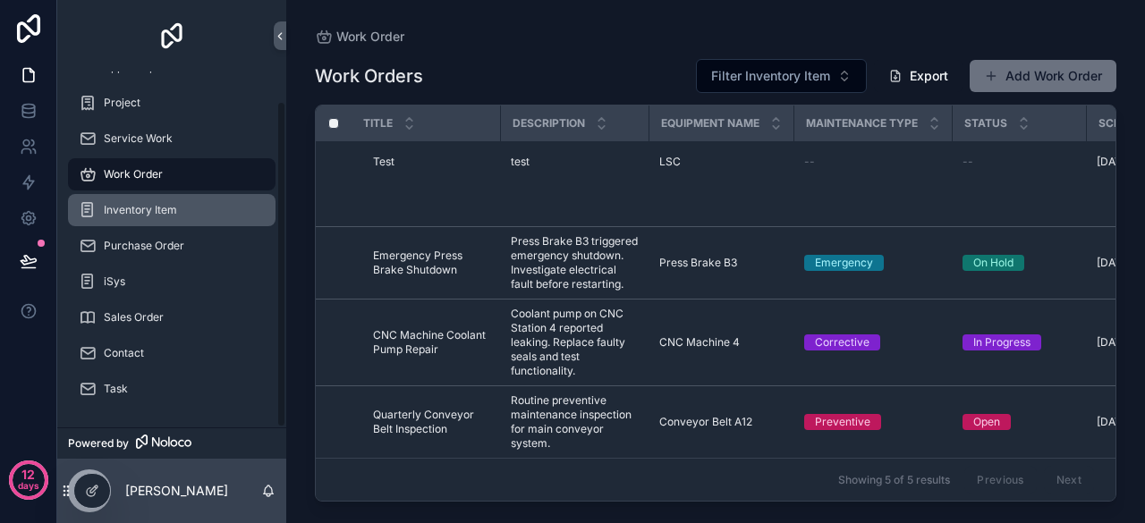
click at [193, 219] on div "Inventory Item" at bounding box center [172, 210] width 186 height 29
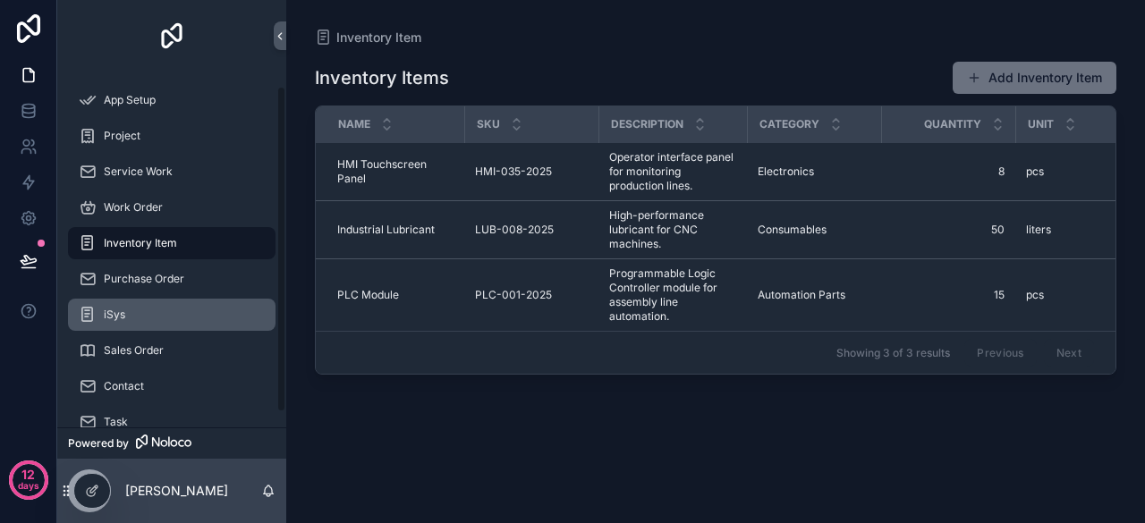
scroll to position [33, 0]
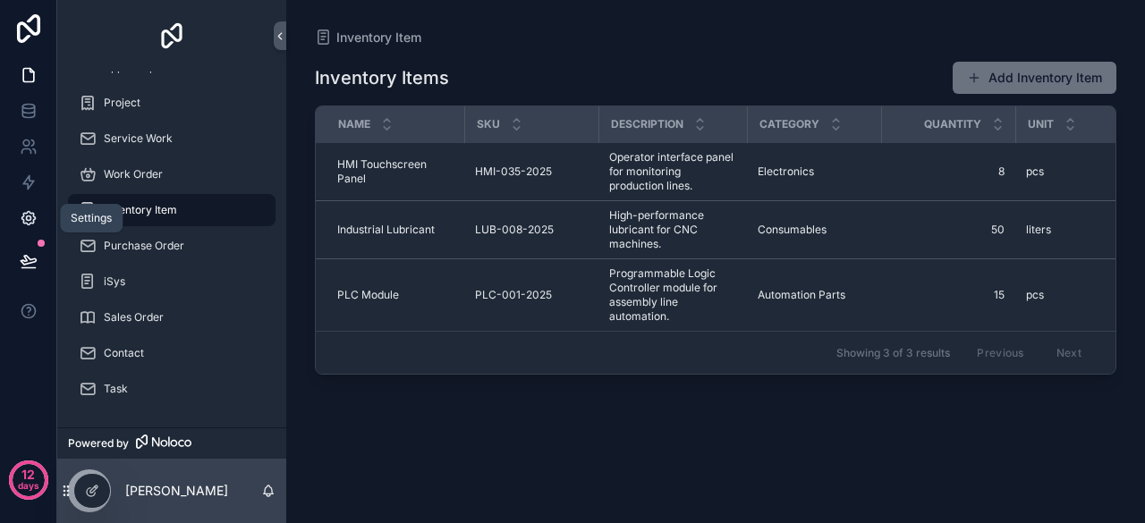
click at [34, 219] on icon at bounding box center [27, 218] width 13 height 13
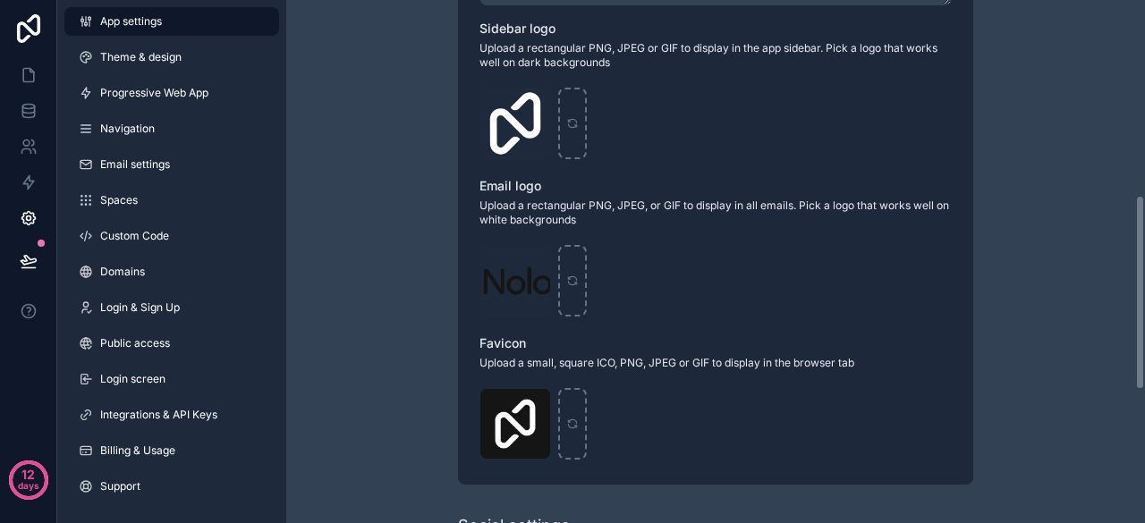
scroll to position [716, 0]
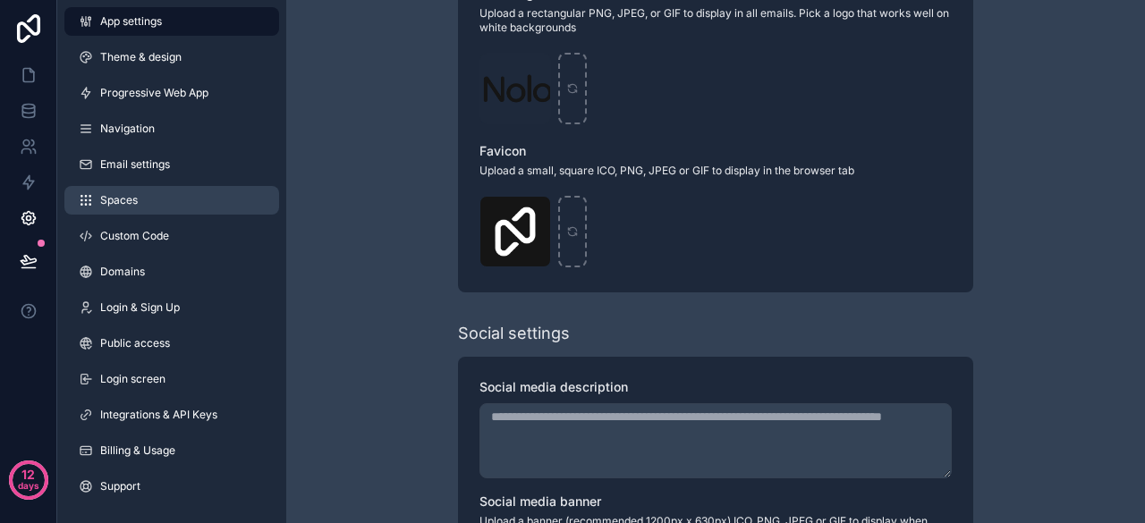
click at [129, 206] on span "Spaces" at bounding box center [119, 200] width 38 height 14
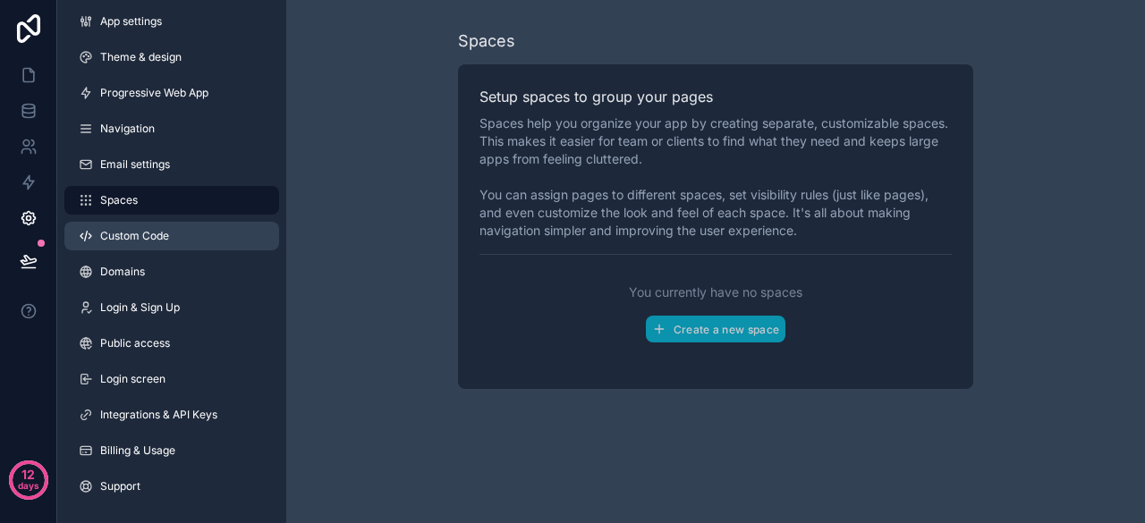
click at [174, 239] on link "Custom Code" at bounding box center [171, 236] width 215 height 29
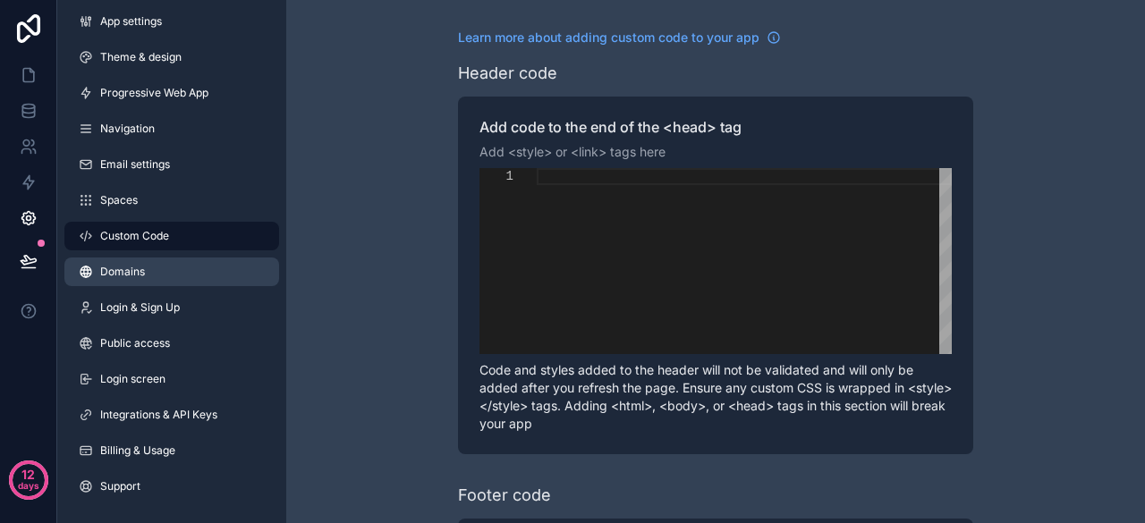
click at [149, 271] on link "Domains" at bounding box center [171, 272] width 215 height 29
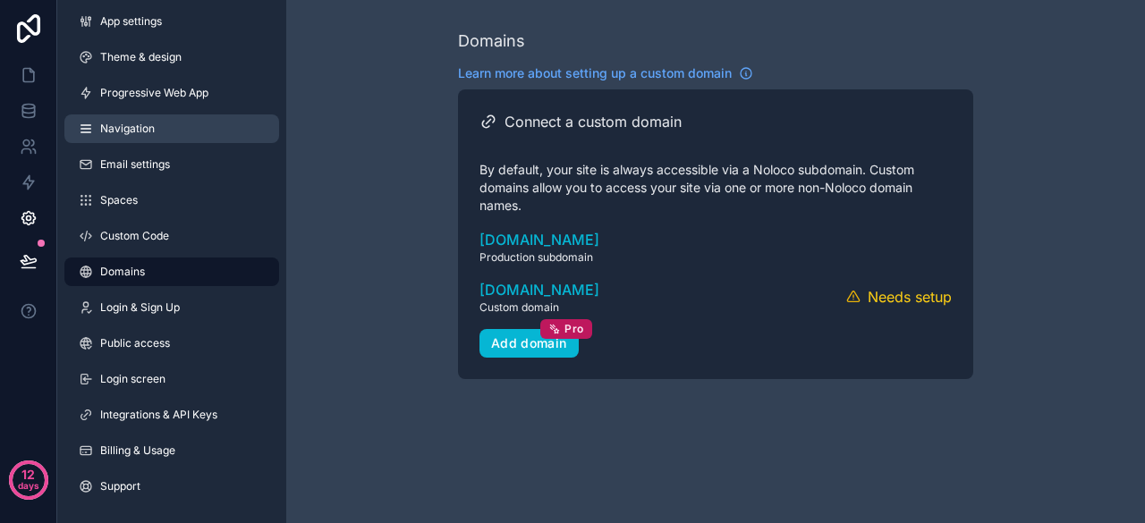
click at [134, 125] on span "Navigation" at bounding box center [127, 129] width 55 height 14
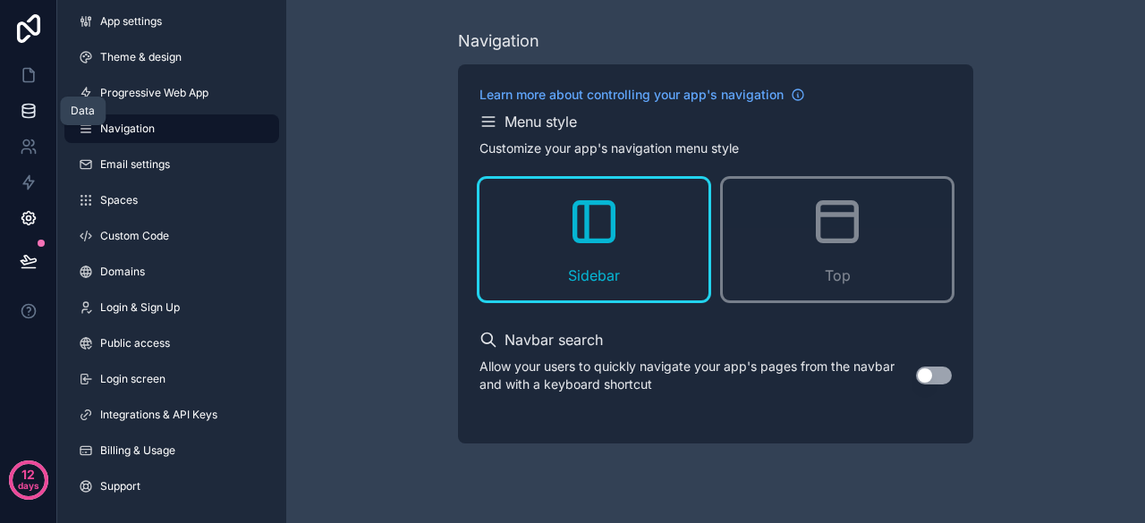
click at [38, 110] on link at bounding box center [28, 111] width 56 height 36
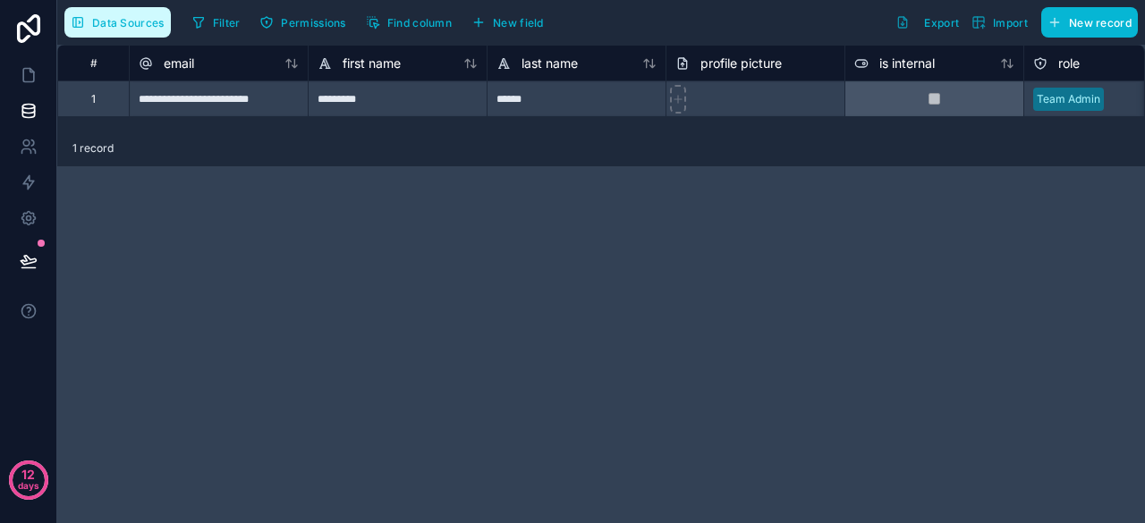
click at [143, 21] on span "Data Sources" at bounding box center [128, 22] width 72 height 13
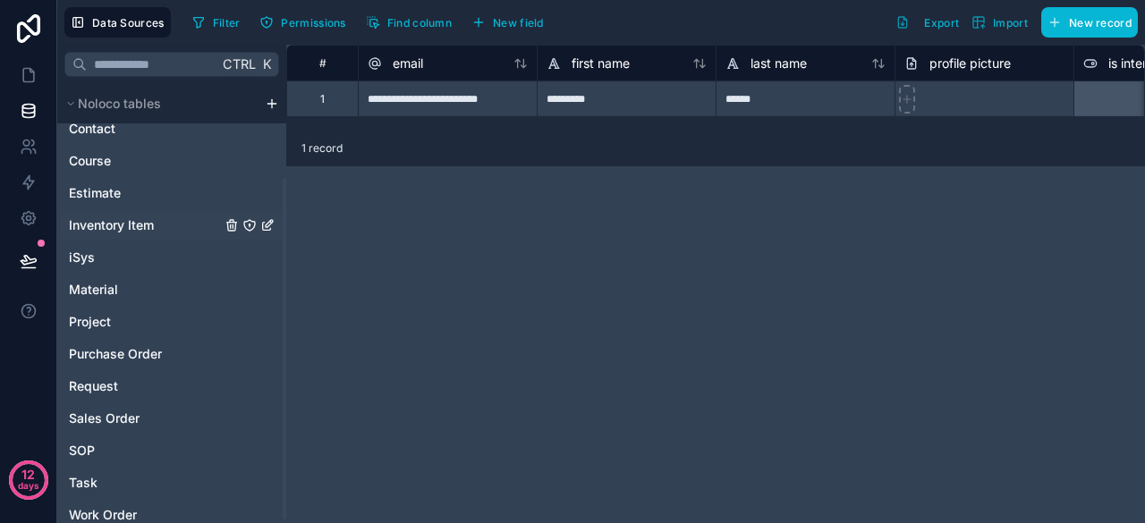
scroll to position [125, 0]
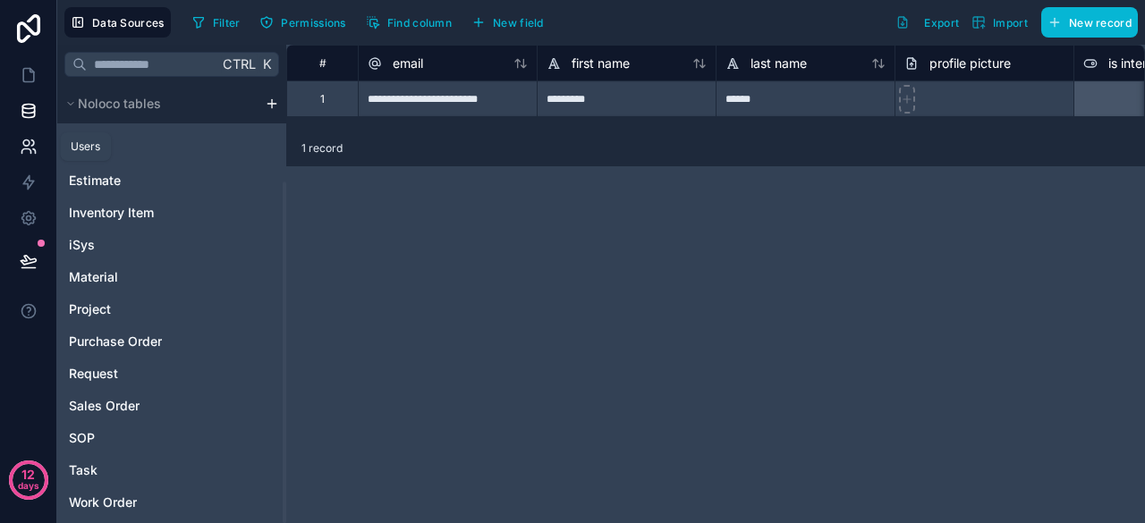
click at [34, 147] on icon at bounding box center [29, 147] width 18 height 18
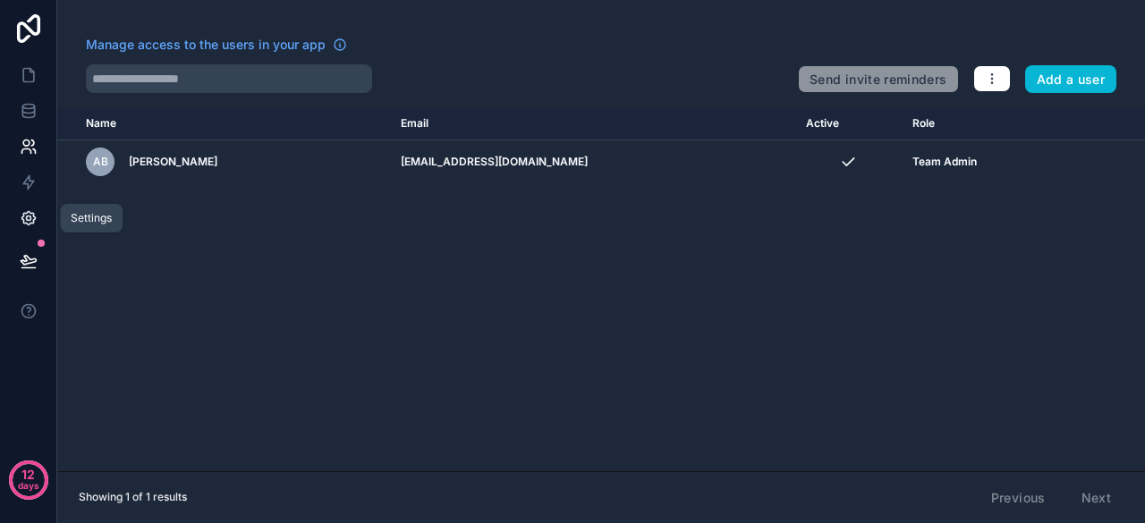
click at [31, 219] on icon at bounding box center [29, 218] width 18 height 18
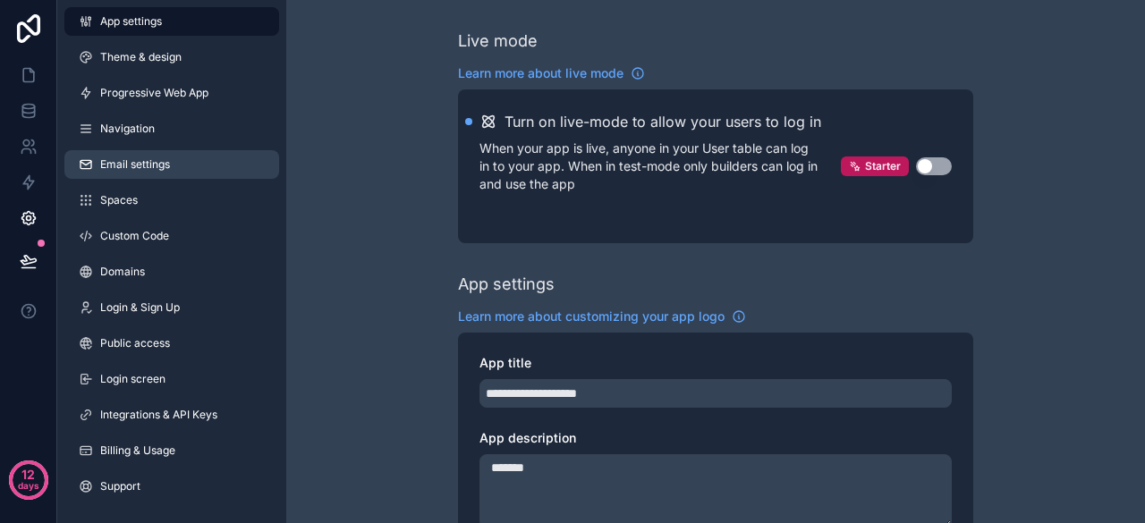
click at [168, 158] on span "Email settings" at bounding box center [135, 164] width 70 height 14
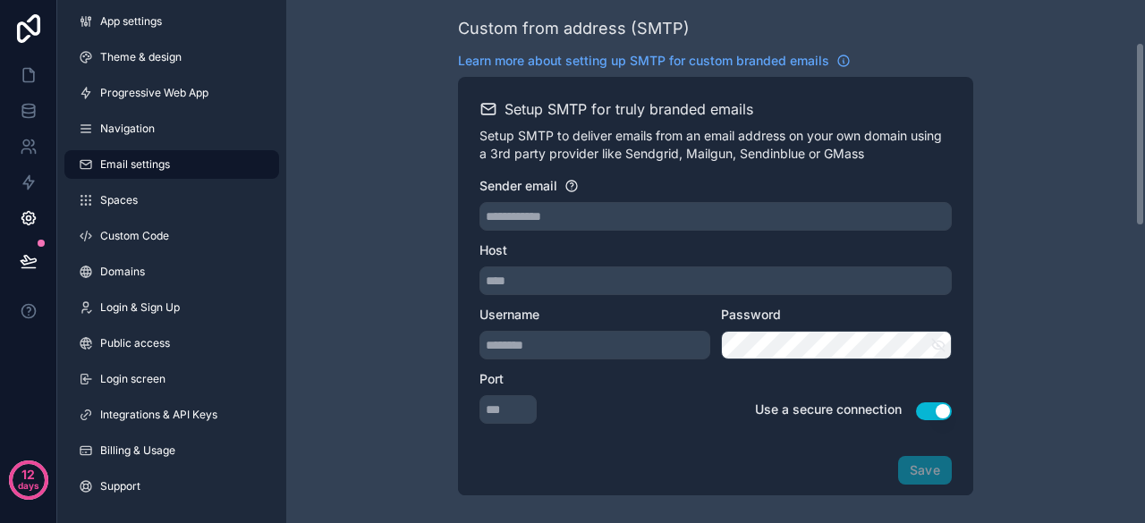
scroll to position [179, 0]
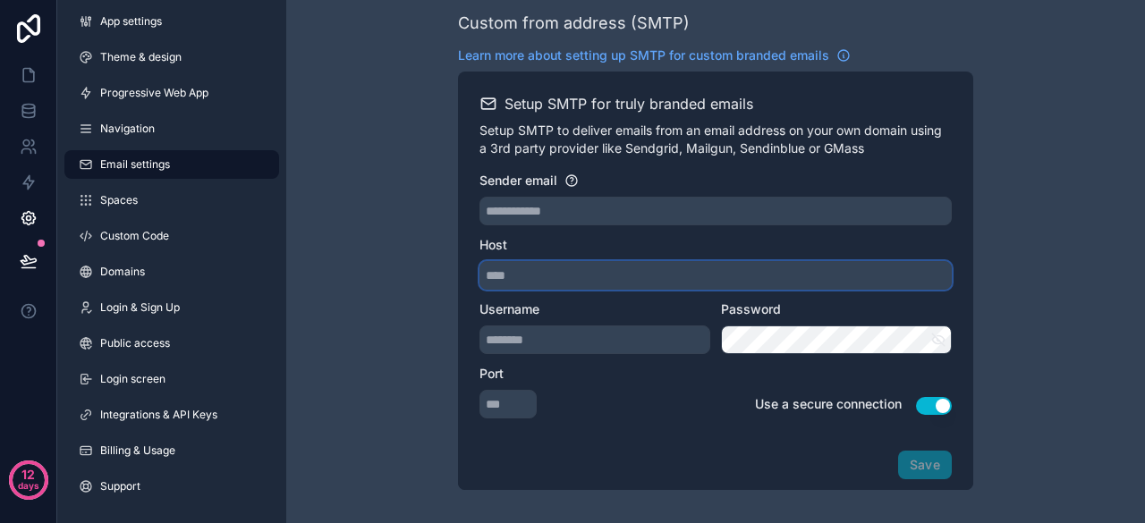
click at [787, 273] on input "Host" at bounding box center [715, 275] width 472 height 29
click at [812, 55] on span "Learn more about setting up SMTP for custom branded emails" at bounding box center [643, 56] width 371 height 18
click at [35, 109] on icon at bounding box center [29, 111] width 18 height 18
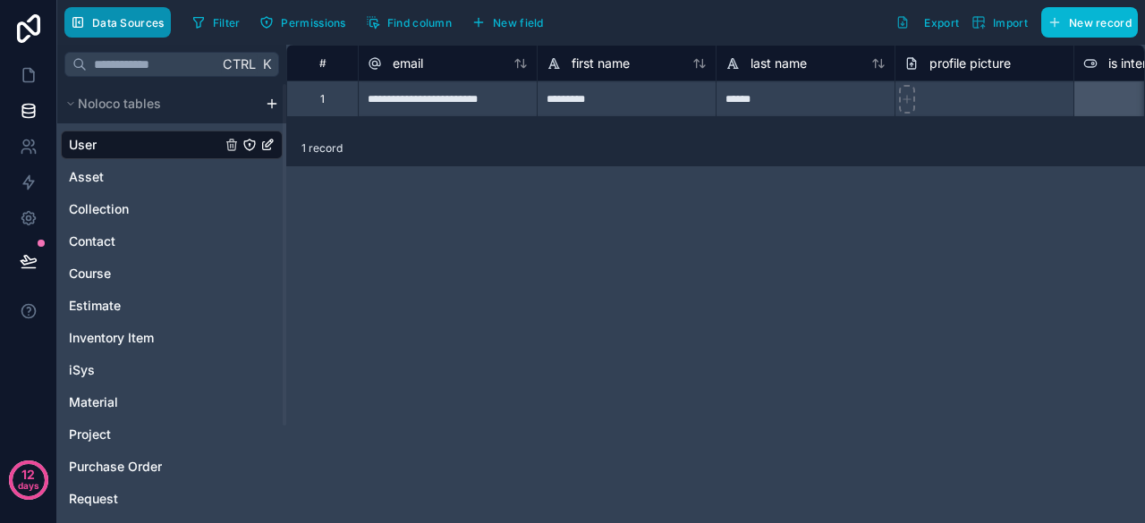
click at [129, 28] on span "Data Sources" at bounding box center [128, 22] width 72 height 13
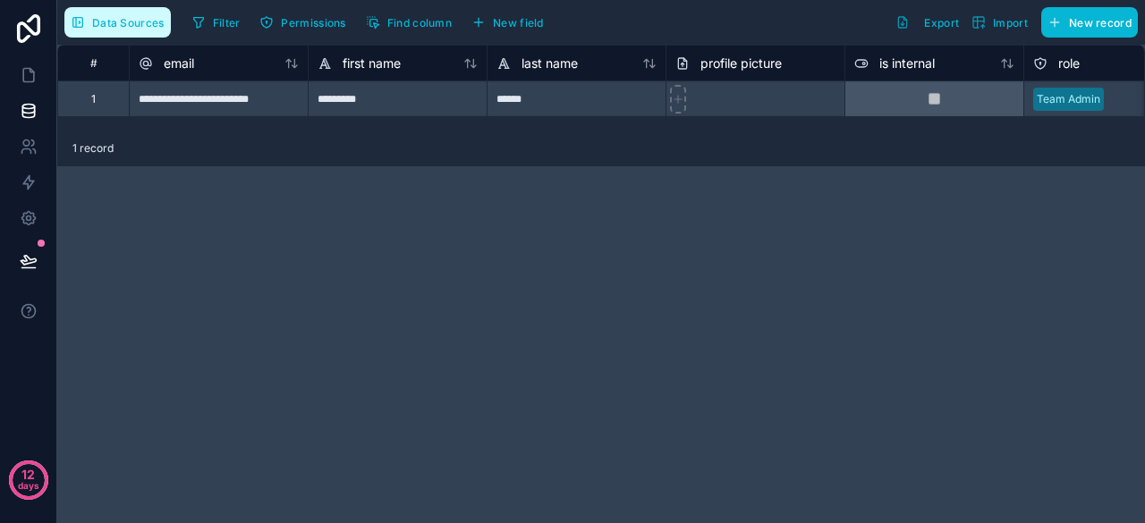
click at [140, 19] on span "Data Sources" at bounding box center [128, 22] width 72 height 13
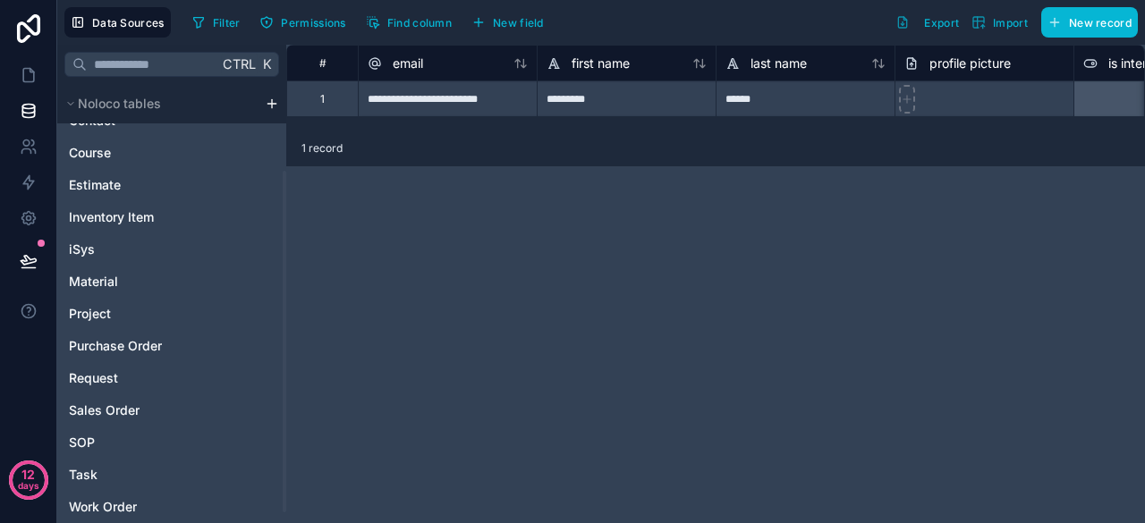
scroll to position [125, 0]
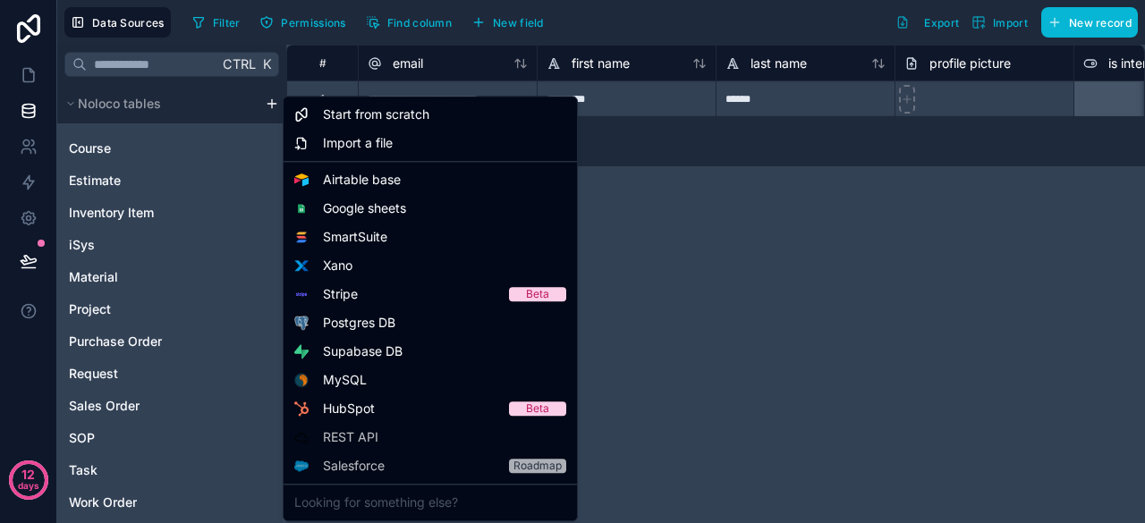
click at [272, 106] on html "**********" at bounding box center [572, 261] width 1145 height 523
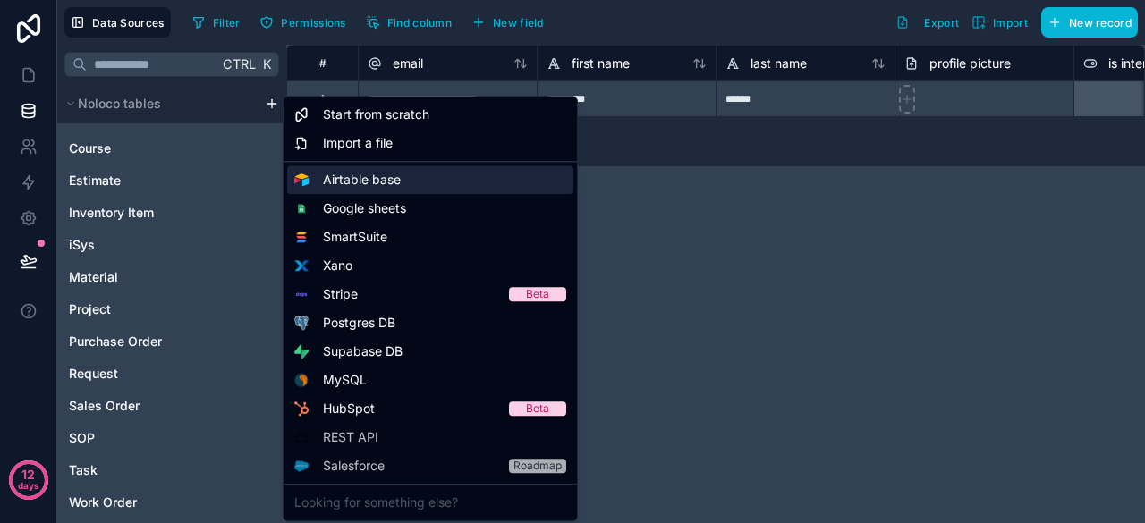
click at [383, 179] on span "Airtable base" at bounding box center [362, 180] width 78 height 18
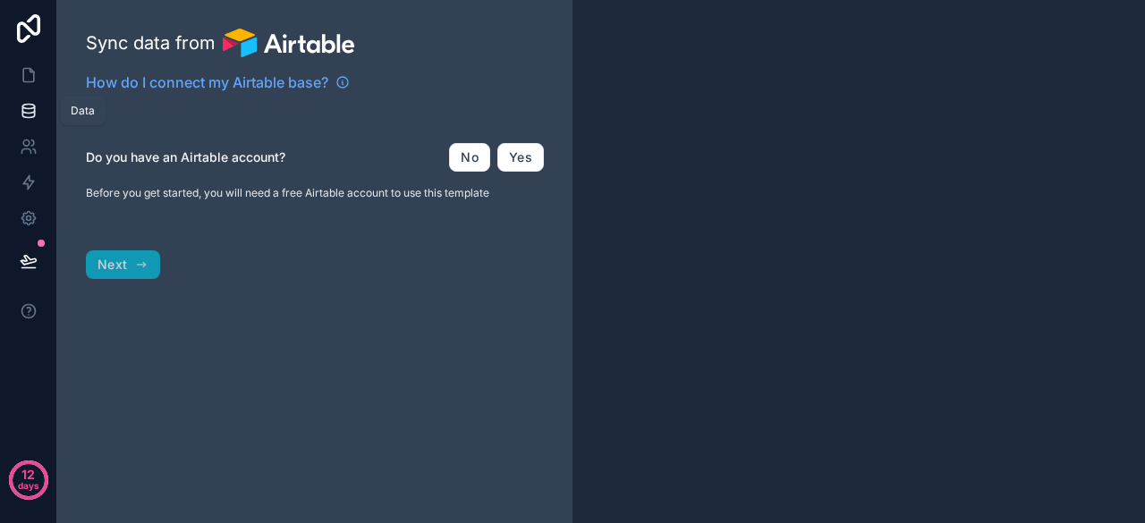
click at [24, 112] on icon at bounding box center [29, 111] width 18 height 18
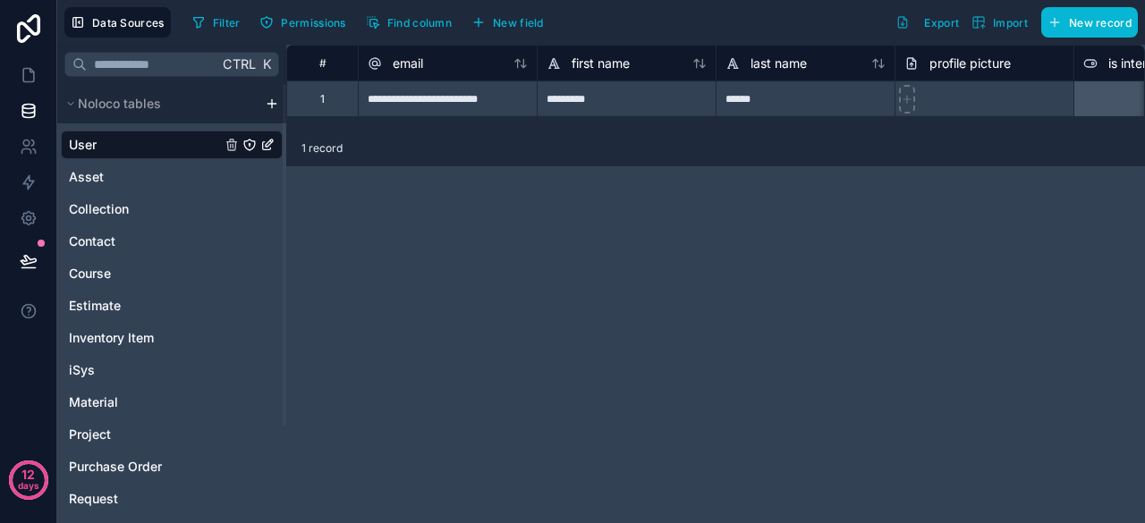
click at [266, 99] on html "**********" at bounding box center [572, 261] width 1145 height 523
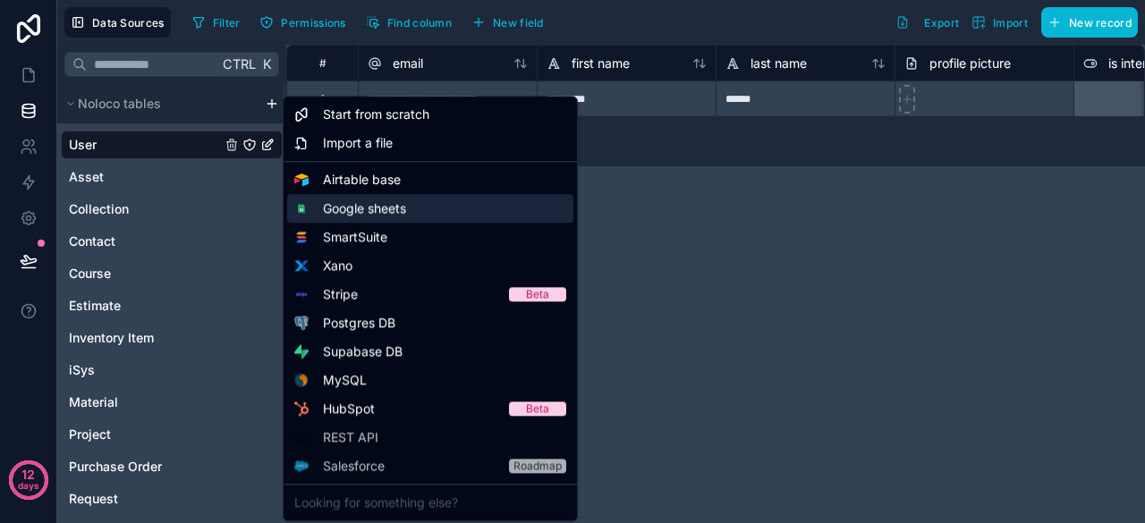
click at [415, 212] on div "Google sheets" at bounding box center [430, 208] width 286 height 29
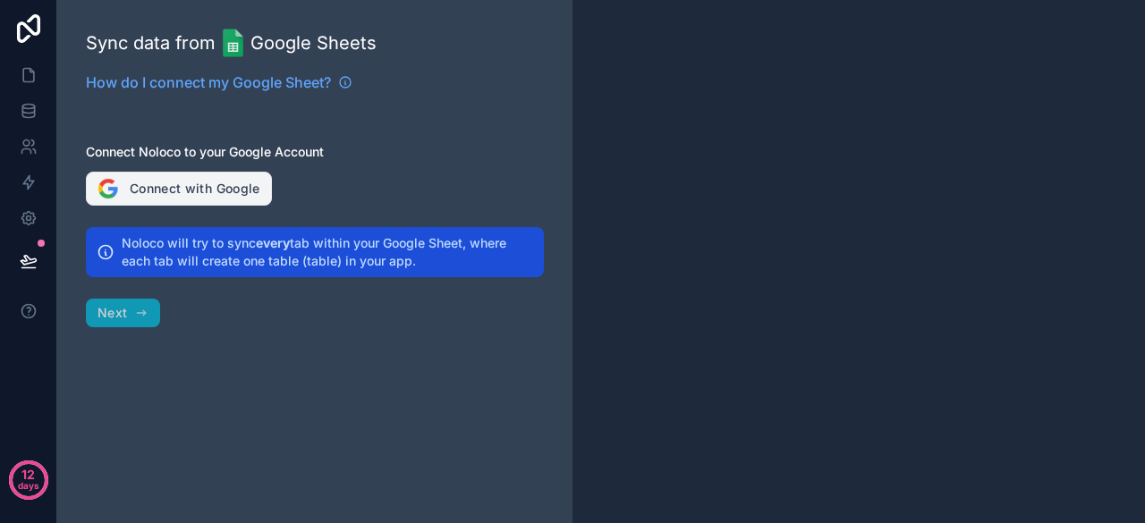
click at [179, 188] on button "Connect with Google" at bounding box center [179, 189] width 186 height 34
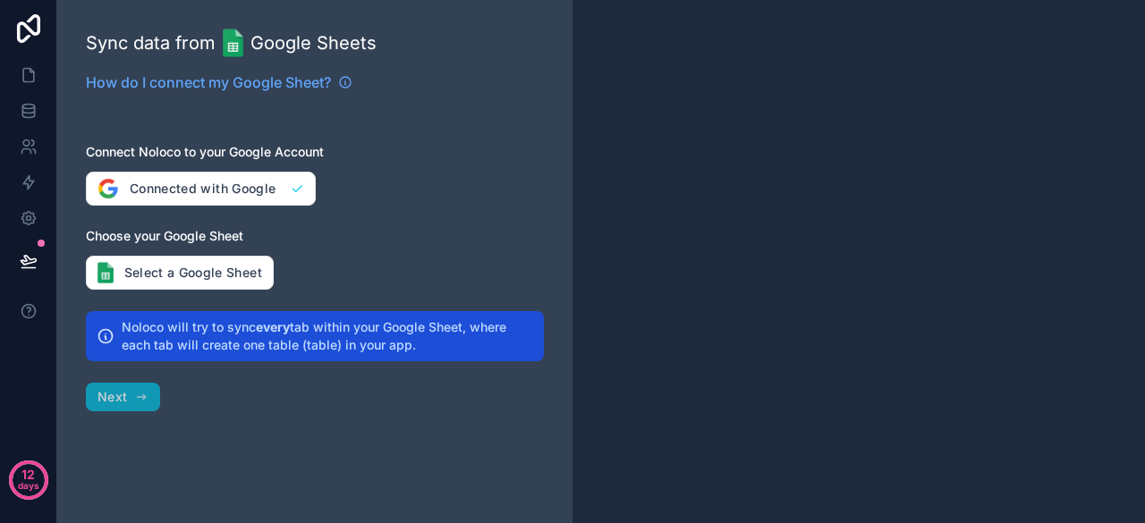
click at [136, 398] on div "Sync data from Google Sheets How do I connect my Google Sheet? Connect Noloco t…" at bounding box center [314, 261] width 515 height 523
click at [119, 399] on div "Sync data from Google Sheets How do I connect my Google Sheet? Connect Noloco t…" at bounding box center [314, 261] width 515 height 523
click at [206, 276] on button "Select a Google Sheet" at bounding box center [180, 273] width 188 height 34
click at [34, 120] on link at bounding box center [28, 111] width 56 height 36
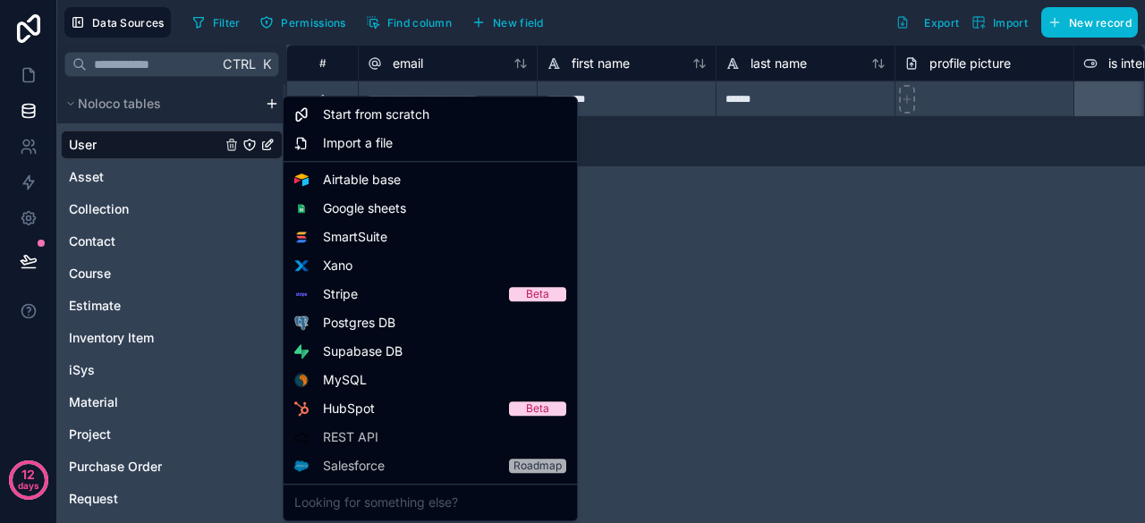
click at [268, 103] on html "**********" at bounding box center [572, 261] width 1145 height 523
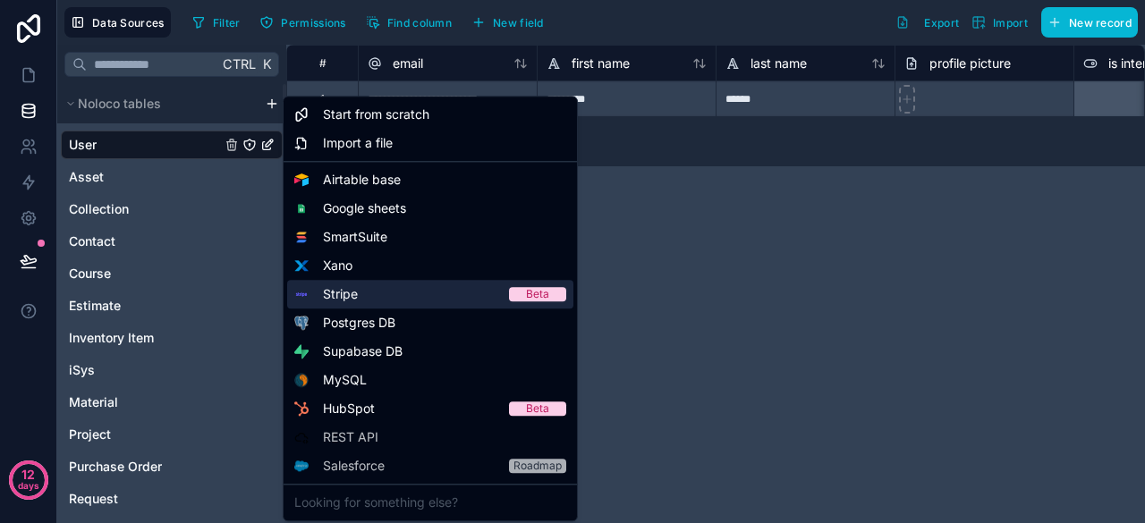
click at [410, 298] on div "Stripe Beta" at bounding box center [430, 294] width 286 height 29
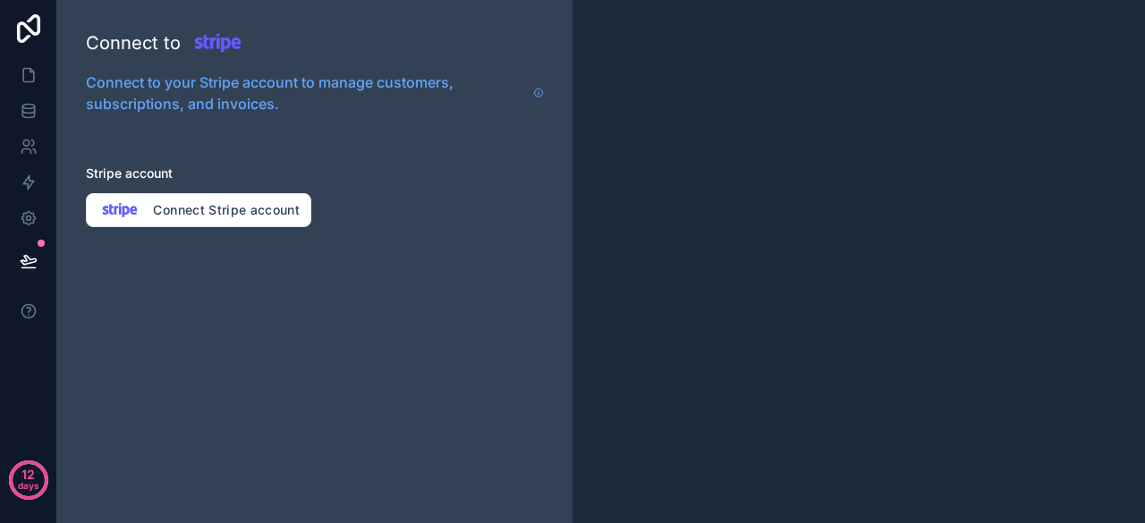
click at [704, 174] on div at bounding box center [858, 261] width 572 height 523
click at [27, 114] on icon at bounding box center [29, 111] width 18 height 18
